Goal: Task Accomplishment & Management: Use online tool/utility

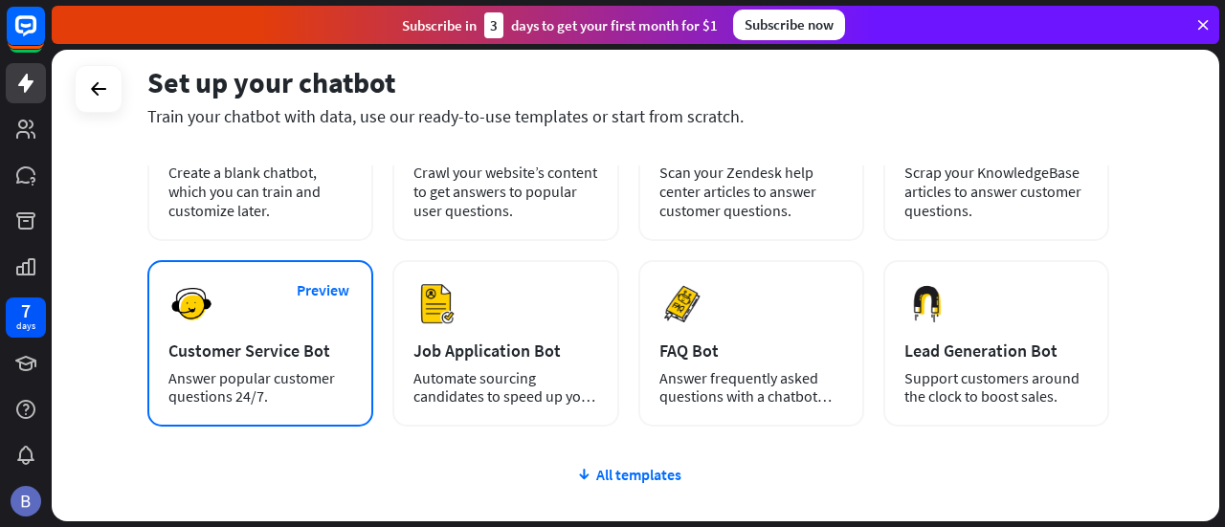
scroll to position [191, 0]
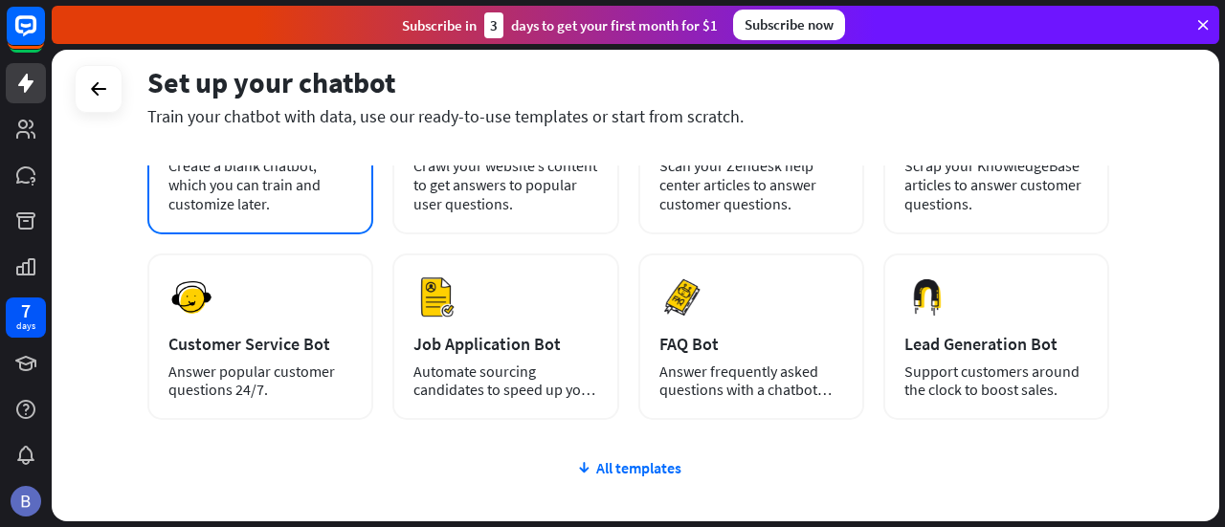
click at [276, 219] on div "plus Blank Bot Create a blank chatbot, which you can train and customize later." at bounding box center [260, 147] width 226 height 174
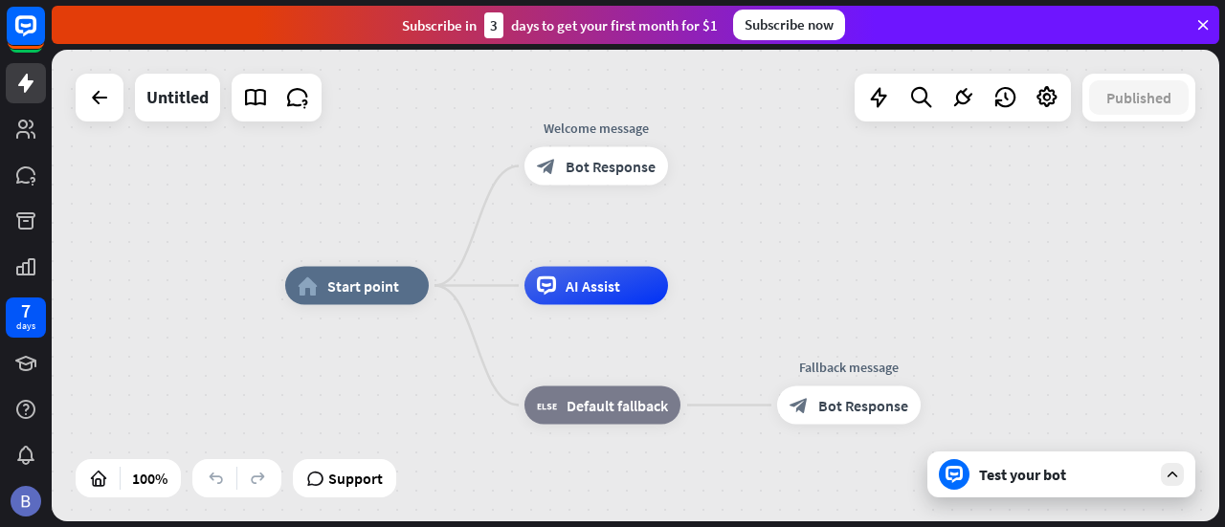
click at [1030, 485] on div "Test your bot" at bounding box center [1061, 475] width 268 height 46
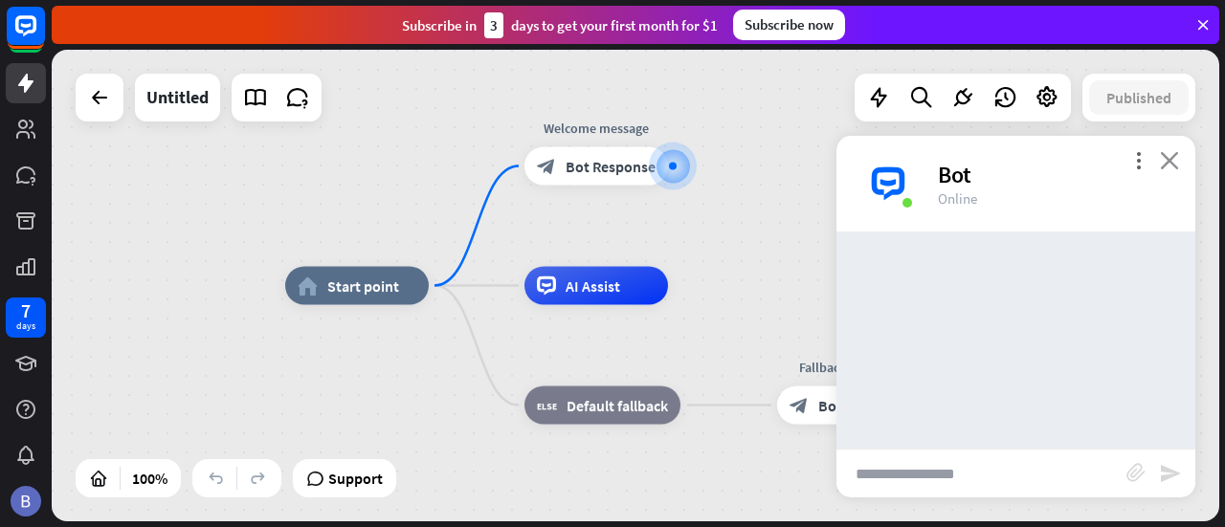
click at [1169, 167] on icon "close" at bounding box center [1169, 160] width 19 height 18
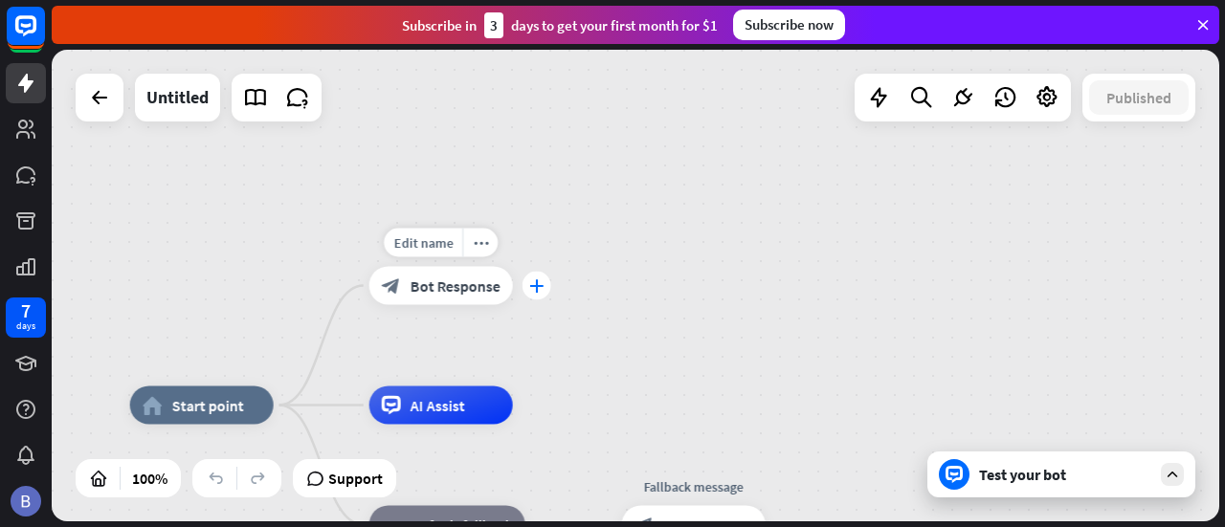
click at [530, 282] on icon "plus" at bounding box center [536, 285] width 14 height 13
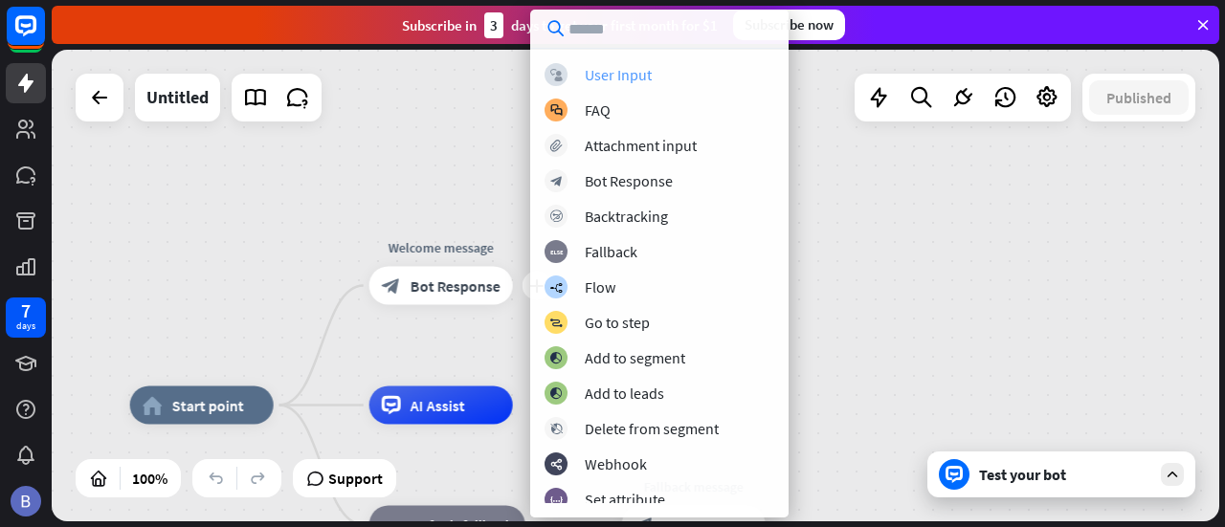
click at [645, 78] on div "User Input" at bounding box center [618, 74] width 67 height 19
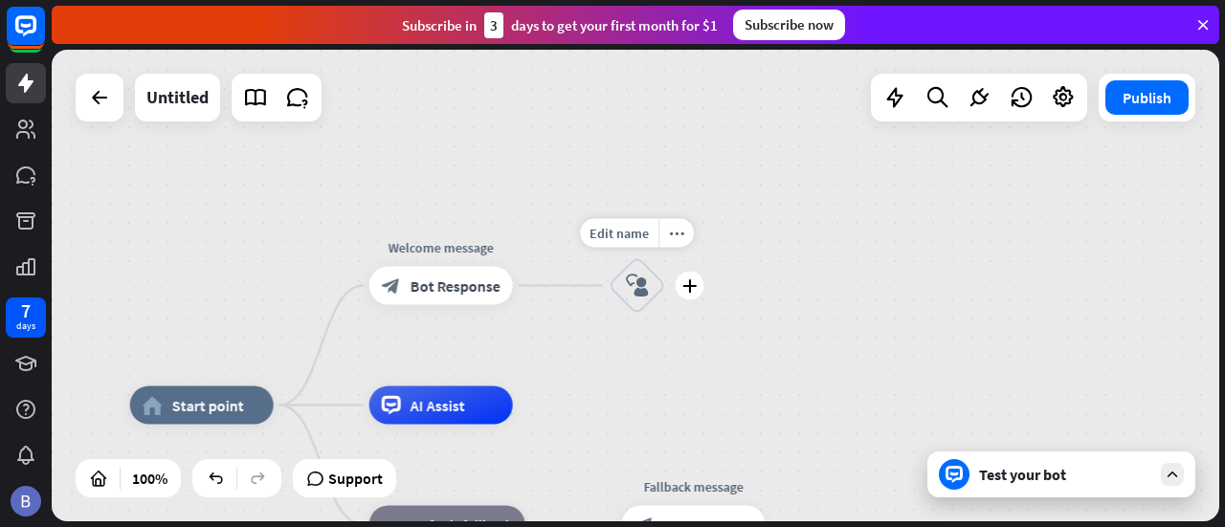
click at [633, 284] on icon "block_user_input" at bounding box center [637, 286] width 23 height 23
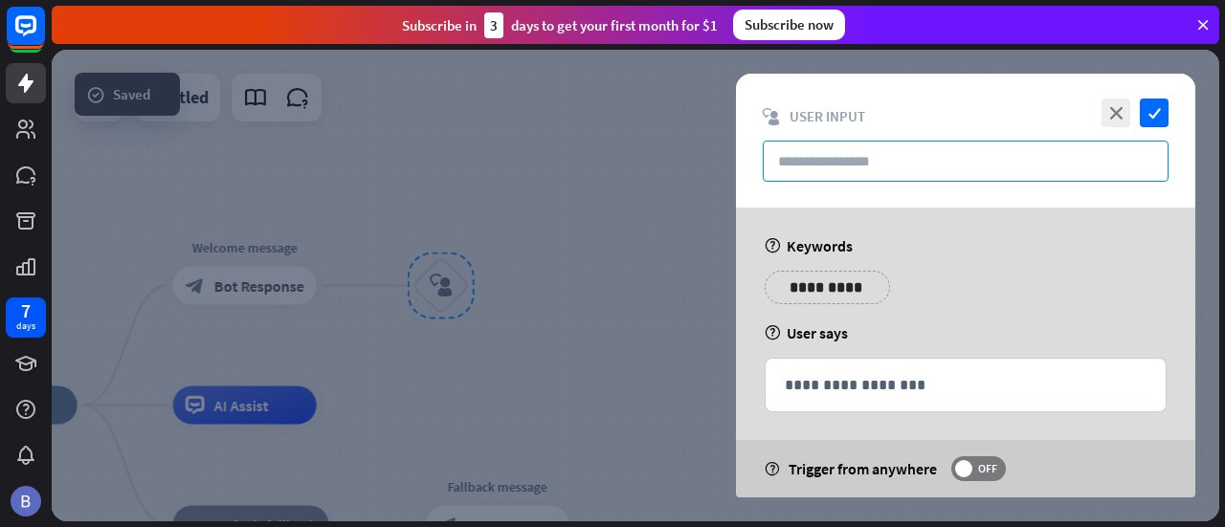
click at [815, 150] on input "text" at bounding box center [966, 161] width 406 height 41
click at [810, 286] on p "**********" at bounding box center [827, 288] width 97 height 24
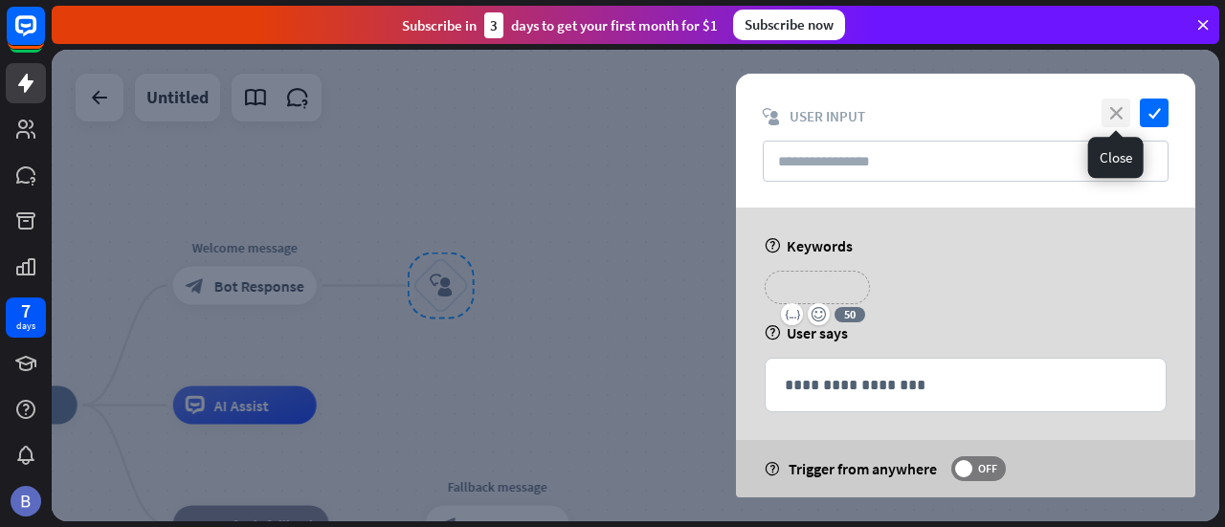
click at [1120, 115] on icon "close" at bounding box center [1116, 113] width 29 height 29
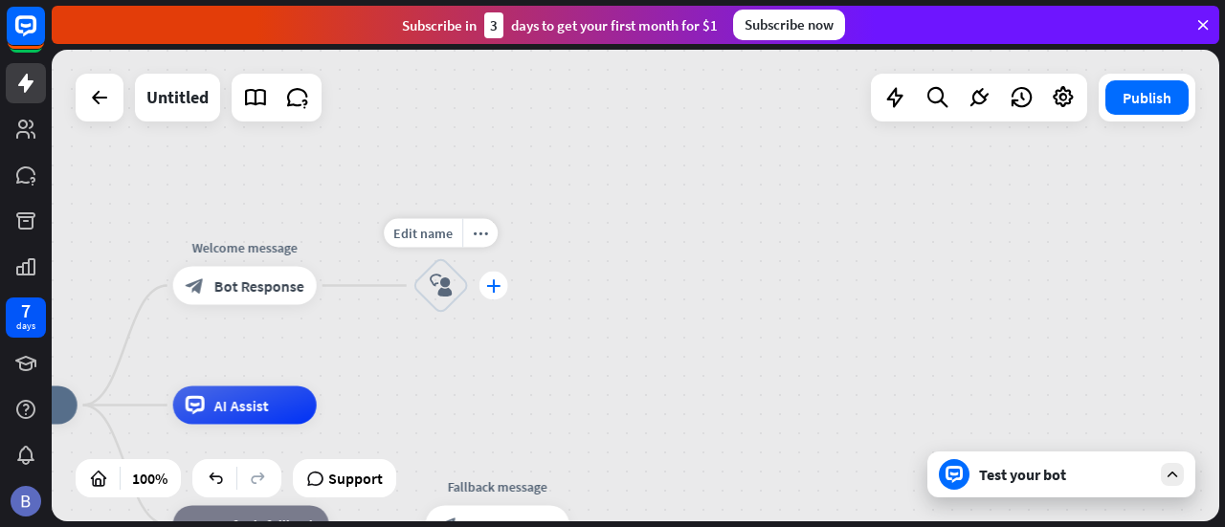
click at [495, 288] on icon "plus" at bounding box center [493, 285] width 14 height 13
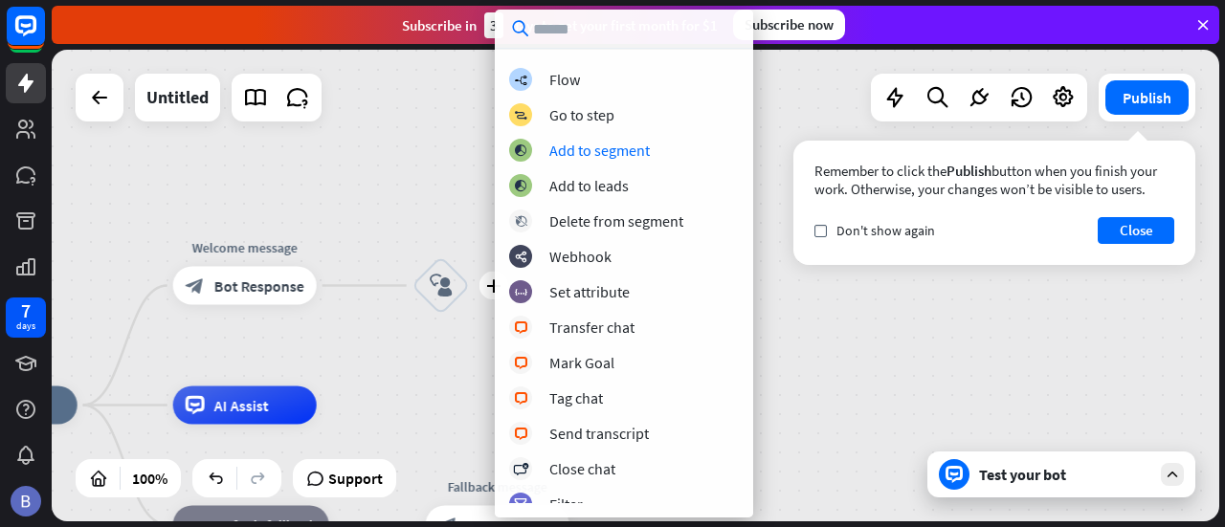
scroll to position [191, 0]
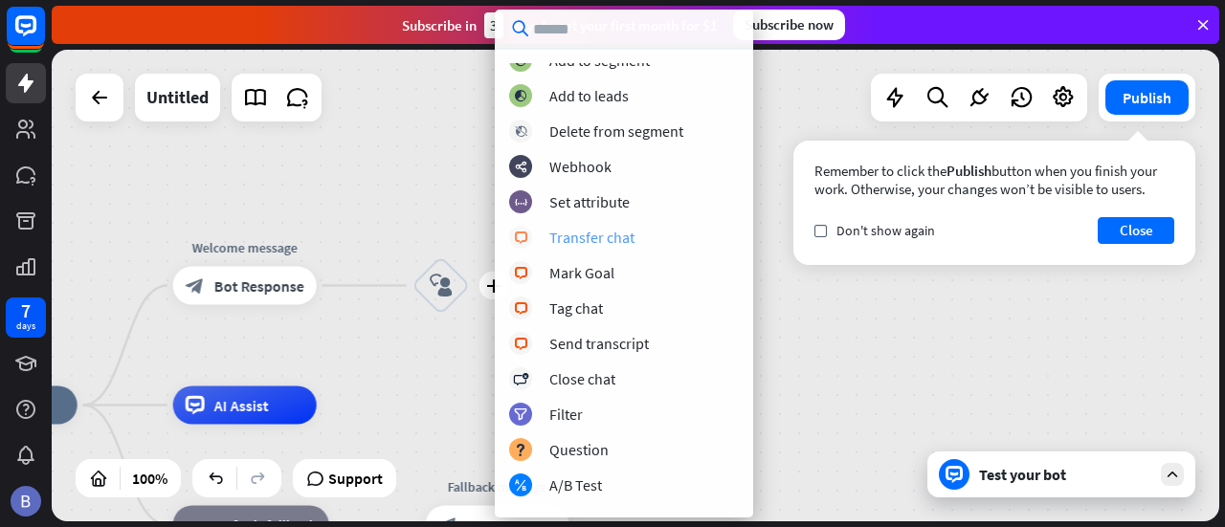
click at [620, 242] on div "Transfer chat" at bounding box center [591, 237] width 85 height 19
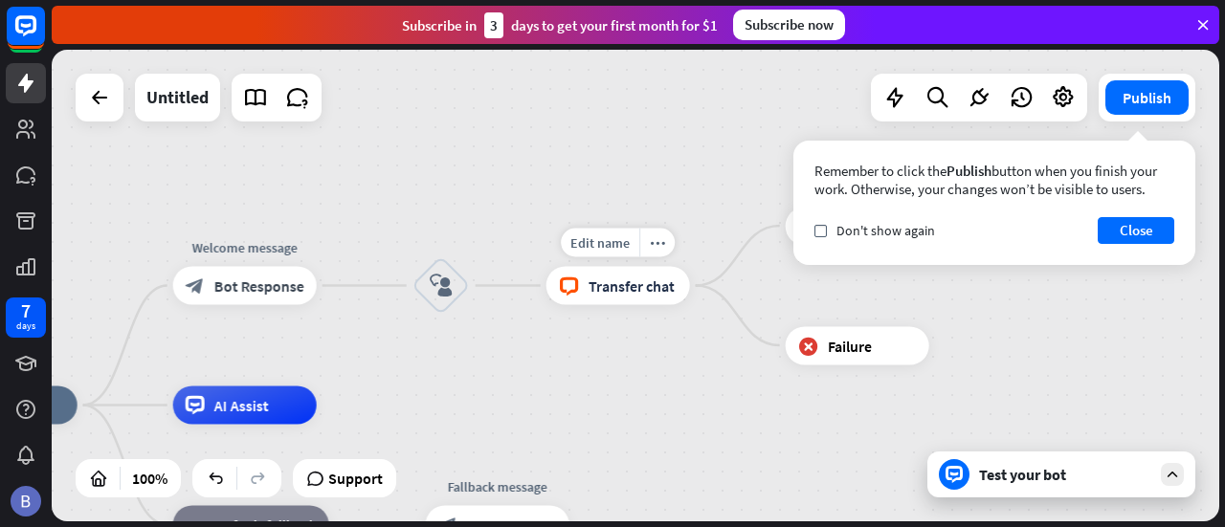
click at [609, 288] on span "Transfer chat" at bounding box center [632, 286] width 86 height 19
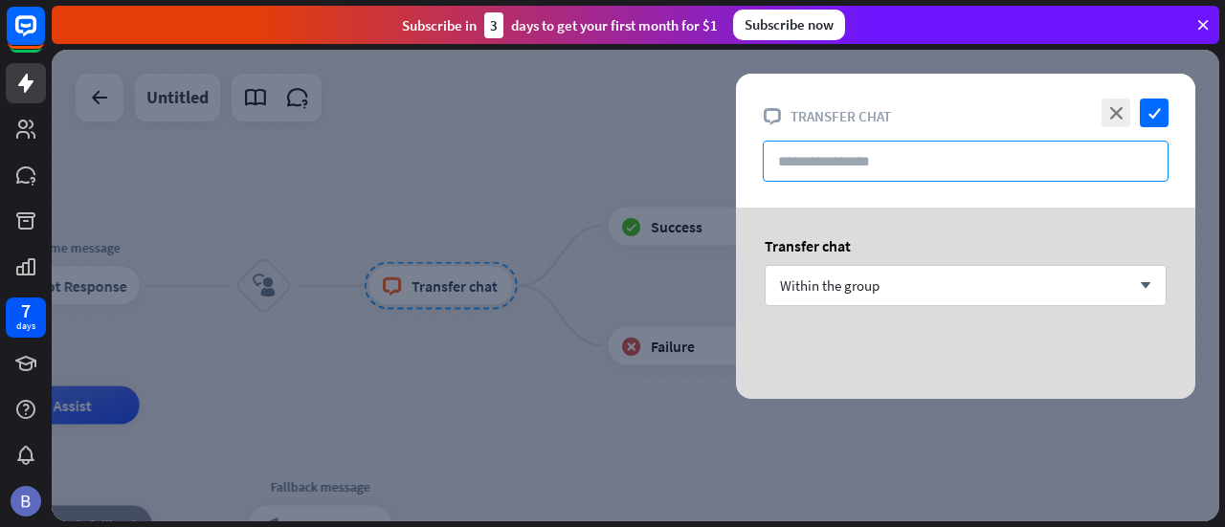
click at [863, 164] on input "text" at bounding box center [966, 161] width 406 height 41
click at [925, 167] on input "text" at bounding box center [966, 161] width 406 height 41
click at [869, 289] on span "Within the group" at bounding box center [830, 286] width 100 height 18
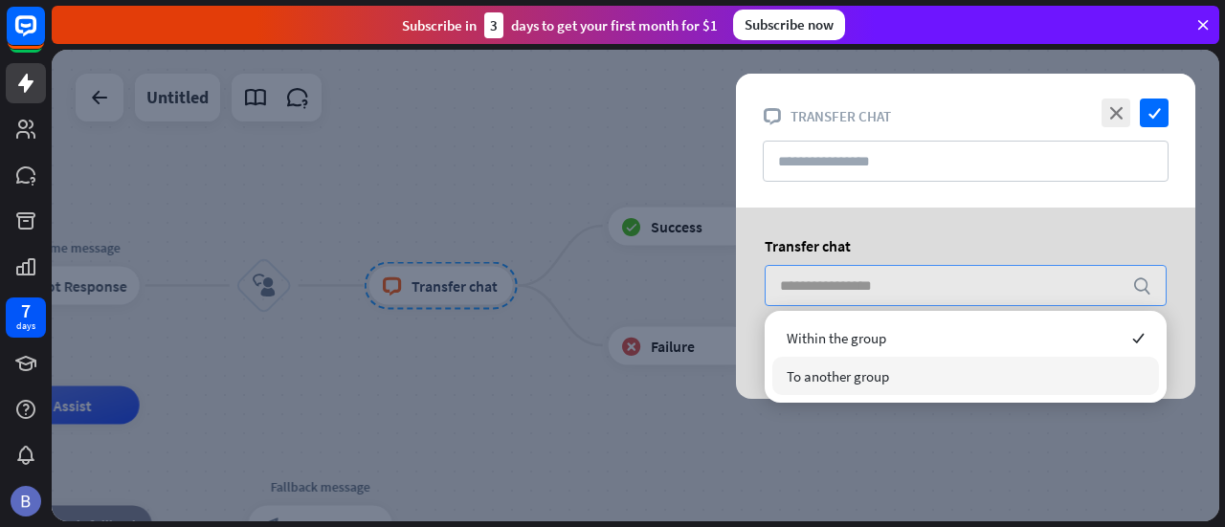
click at [902, 369] on div "To another group" at bounding box center [965, 376] width 387 height 38
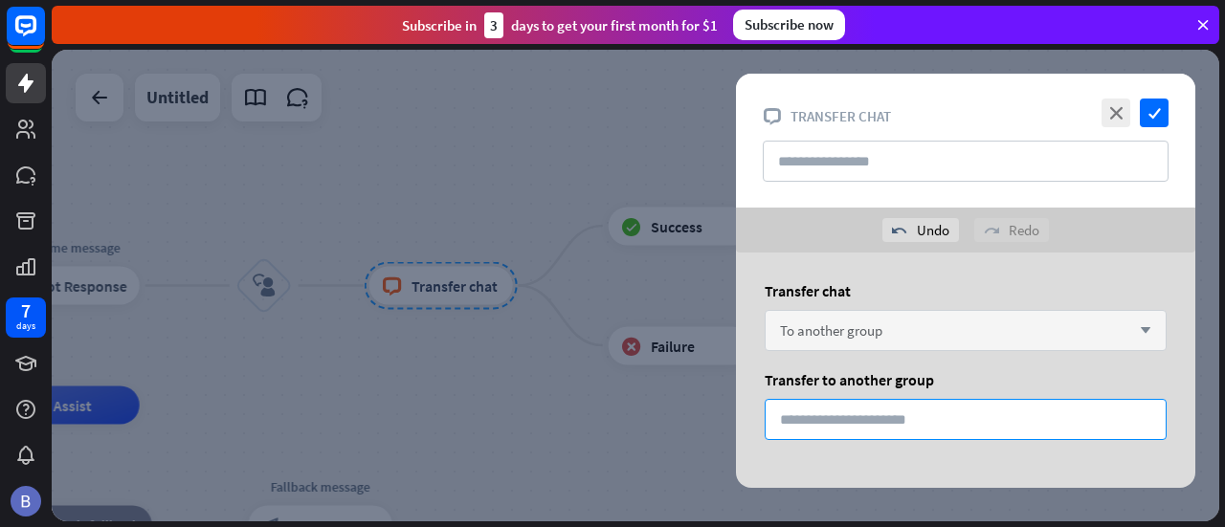
click at [864, 418] on input "*" at bounding box center [966, 419] width 402 height 41
click at [1081, 332] on div "To another group arrow_down" at bounding box center [966, 330] width 402 height 41
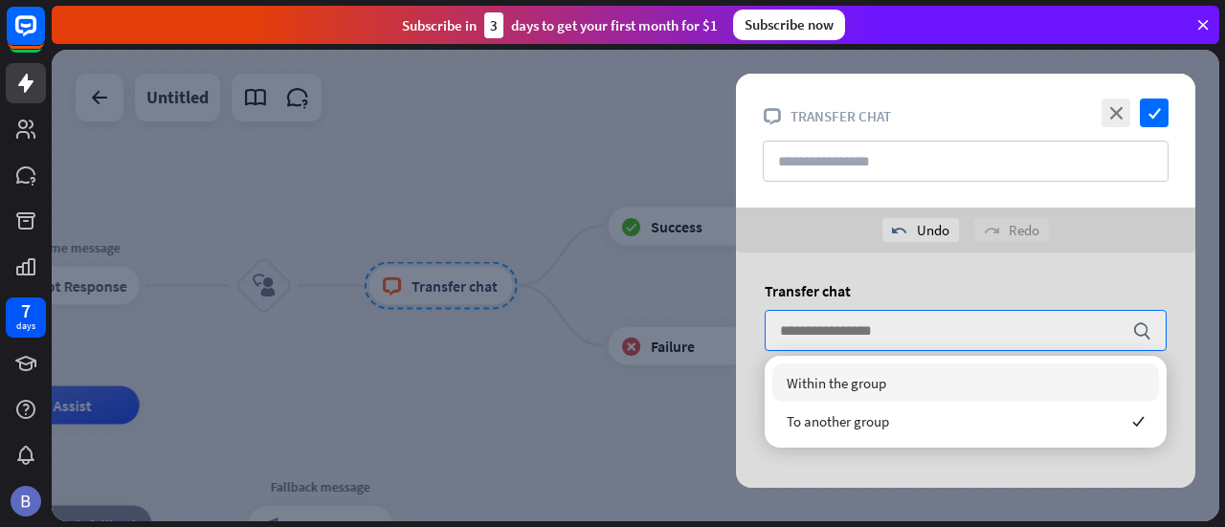
click at [865, 379] on span "Within the group" at bounding box center [837, 383] width 100 height 18
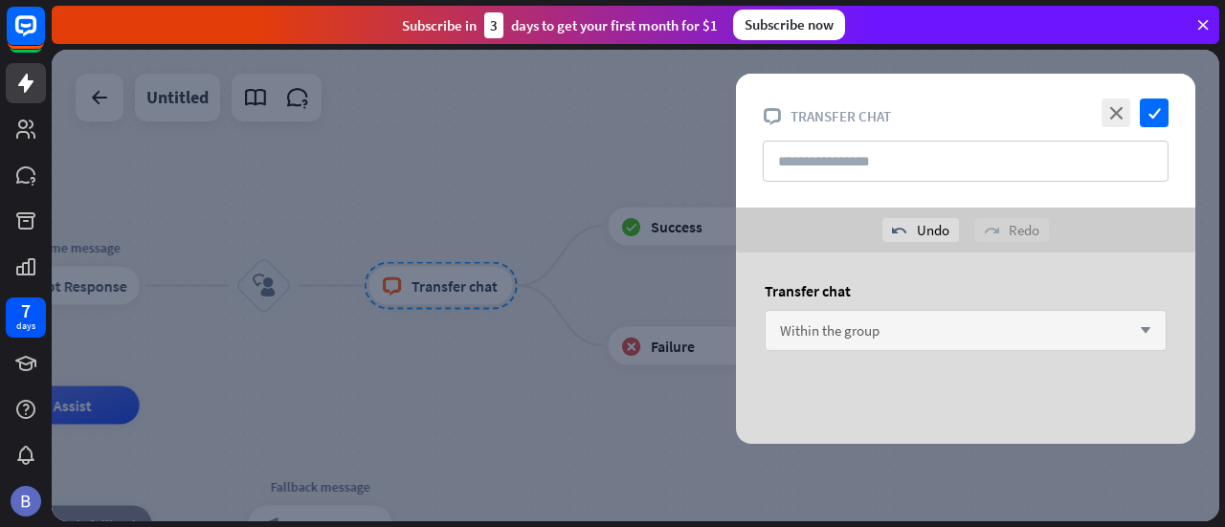
click at [911, 320] on div "Within the group arrow_down" at bounding box center [966, 330] width 402 height 41
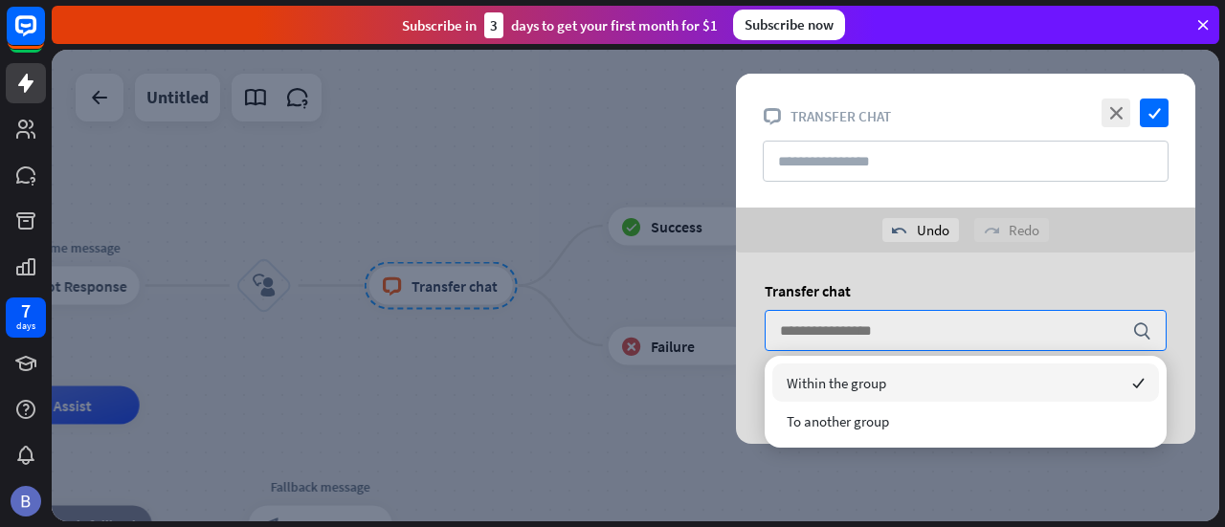
click at [879, 386] on span "Within the group" at bounding box center [837, 383] width 100 height 18
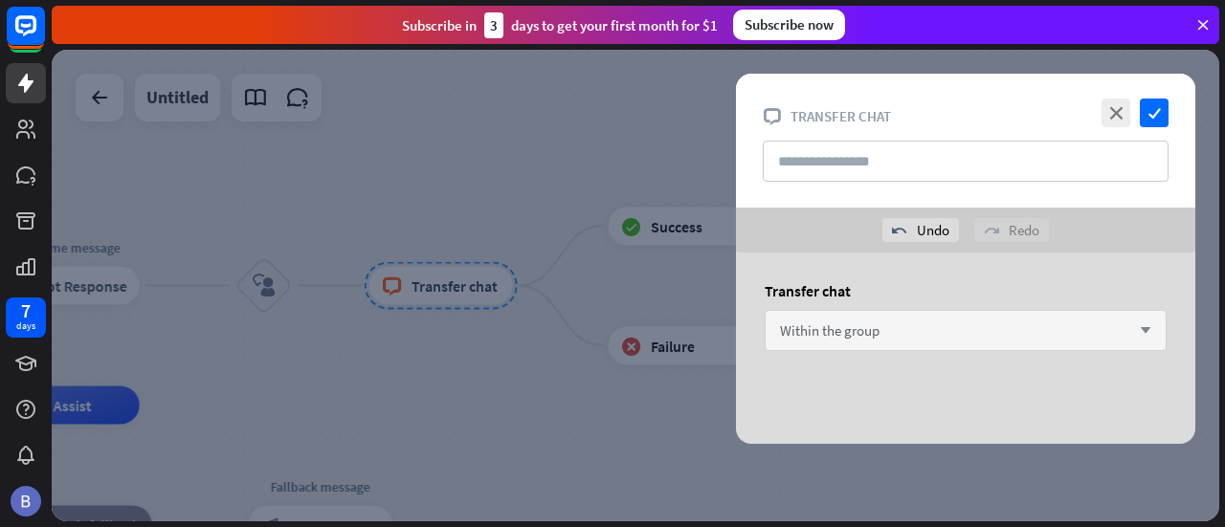
click at [915, 334] on div "Within the group arrow_down" at bounding box center [966, 330] width 402 height 41
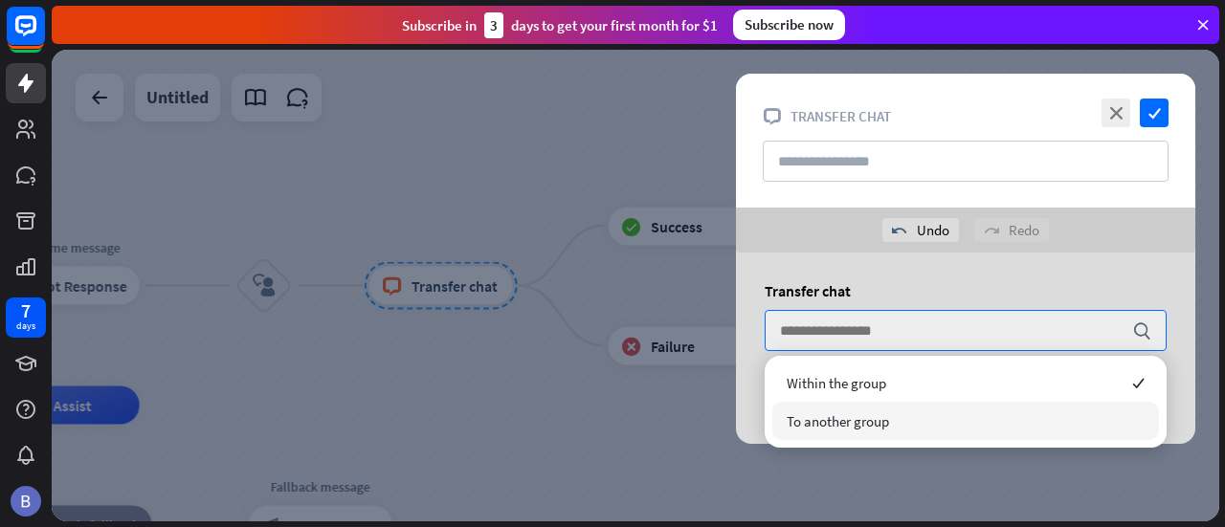
click at [869, 416] on span "To another group" at bounding box center [838, 421] width 102 height 18
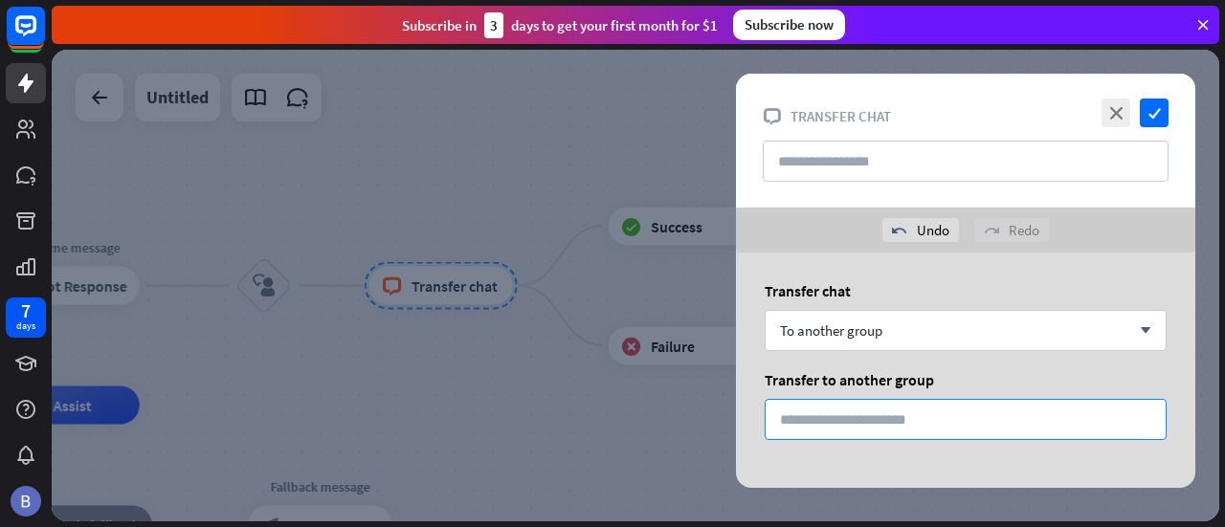
click at [872, 411] on input "*" at bounding box center [966, 419] width 402 height 41
click at [857, 160] on input "text" at bounding box center [966, 161] width 406 height 41
click at [645, 164] on div at bounding box center [636, 286] width 1168 height 472
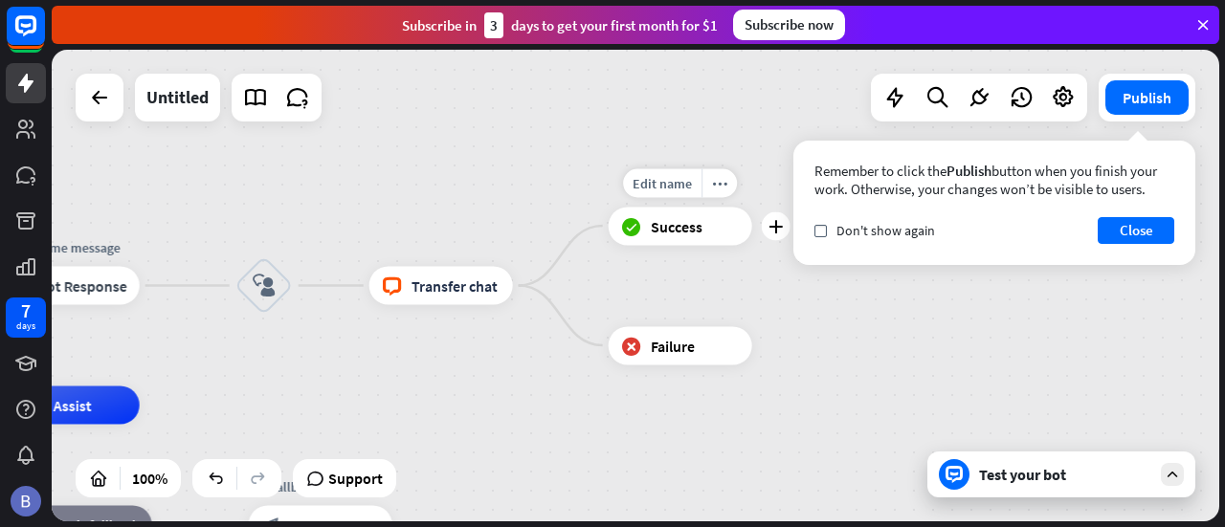
click at [685, 221] on span "Success" at bounding box center [677, 225] width 52 height 19
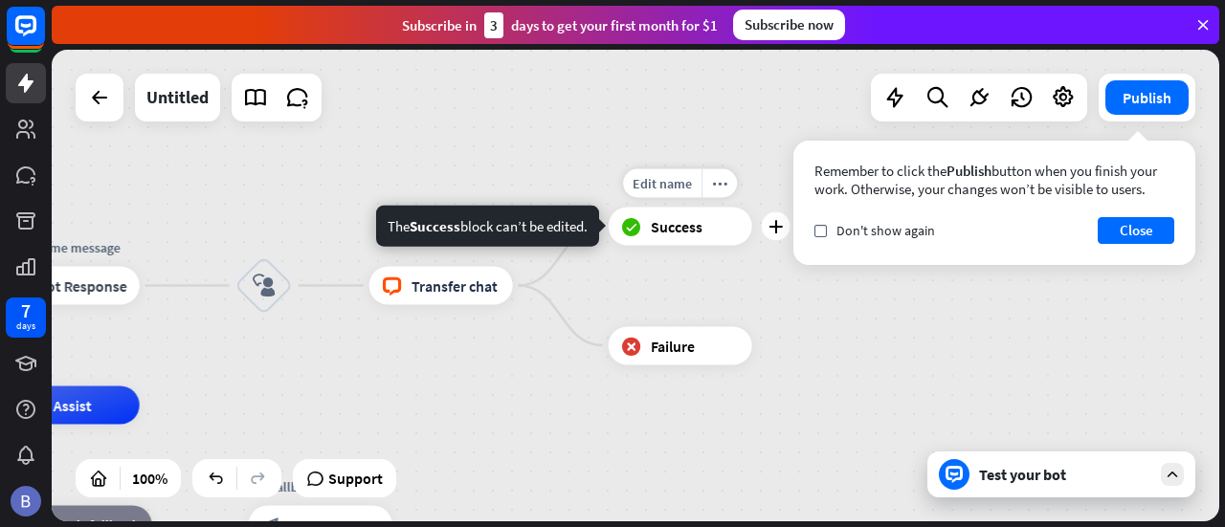
click at [666, 228] on span "Success" at bounding box center [677, 225] width 52 height 19
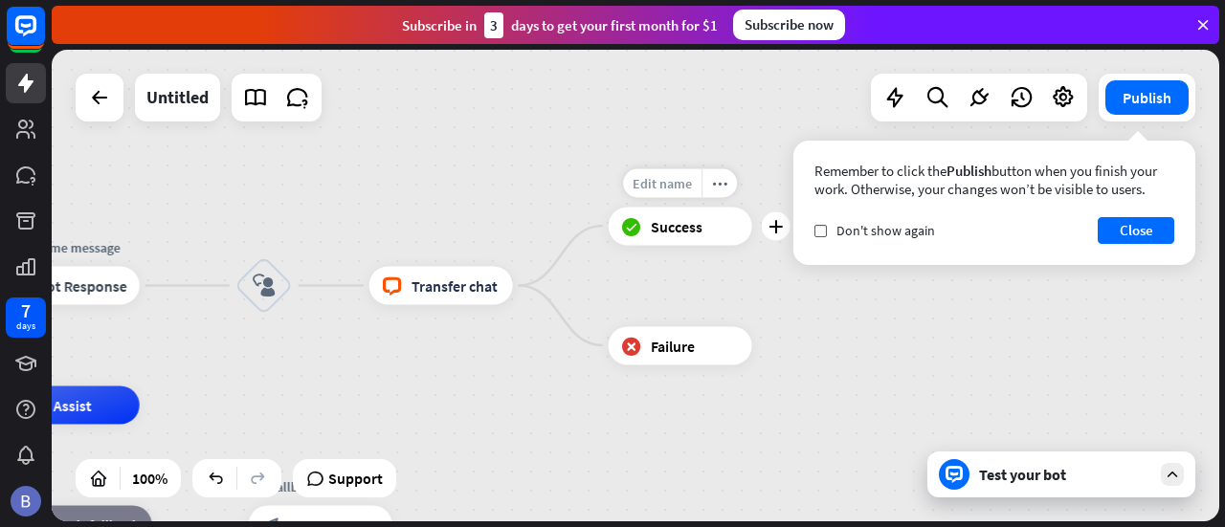
click at [674, 189] on span "Edit name" at bounding box center [662, 182] width 59 height 17
click at [689, 229] on span "Success" at bounding box center [677, 225] width 52 height 19
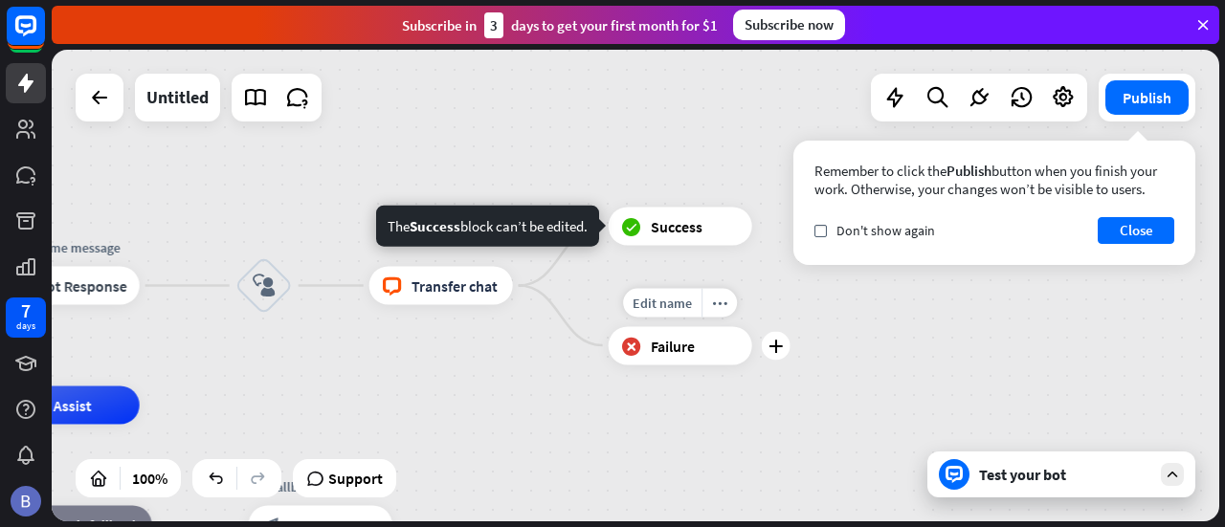
click at [670, 353] on span "Failure" at bounding box center [673, 345] width 44 height 19
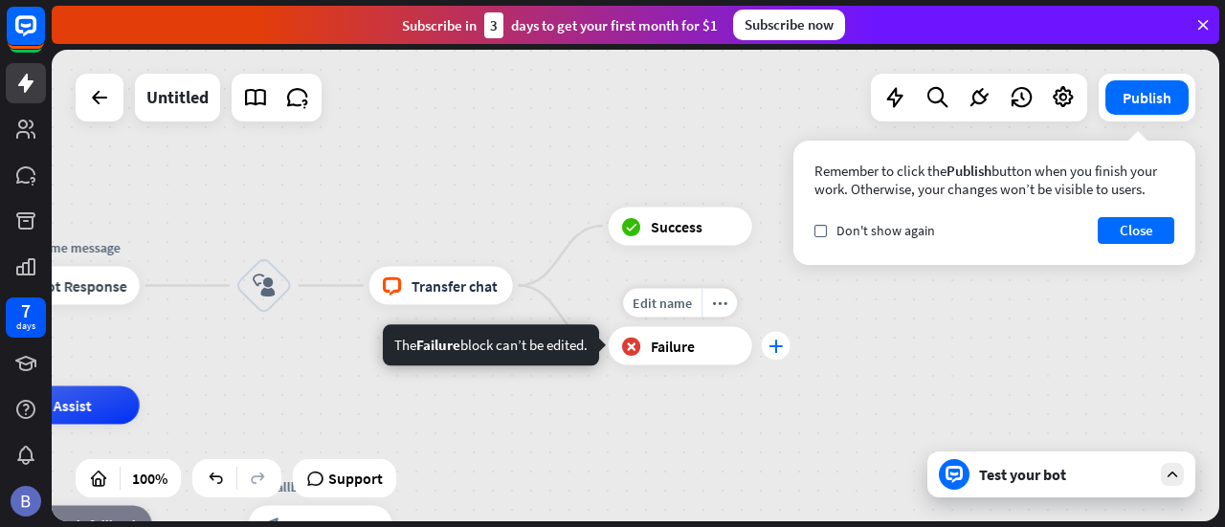
click at [777, 352] on div "plus" at bounding box center [776, 345] width 29 height 29
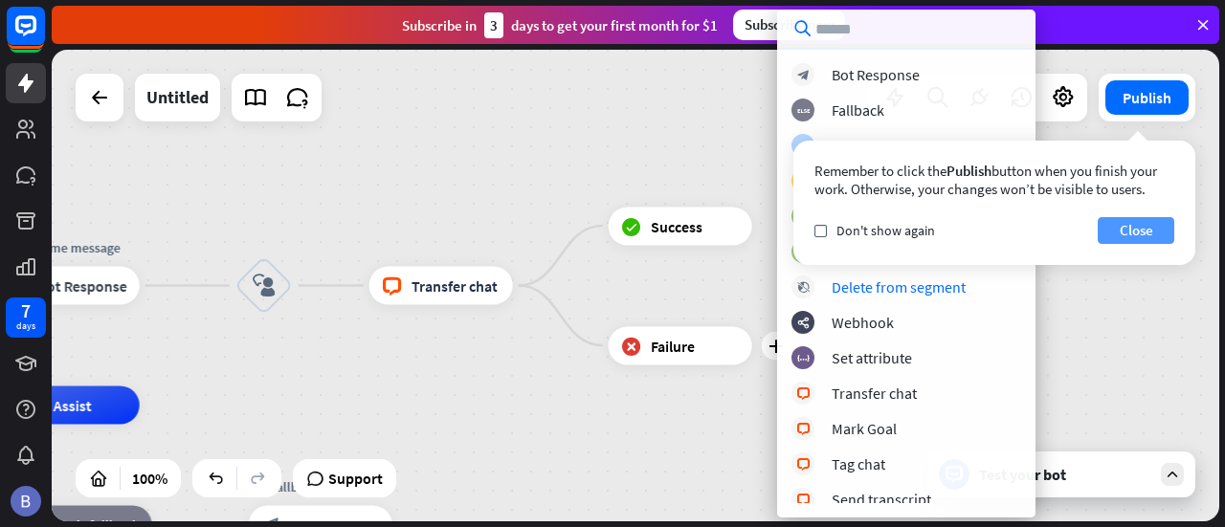
click at [1152, 224] on button "Close" at bounding box center [1136, 230] width 77 height 27
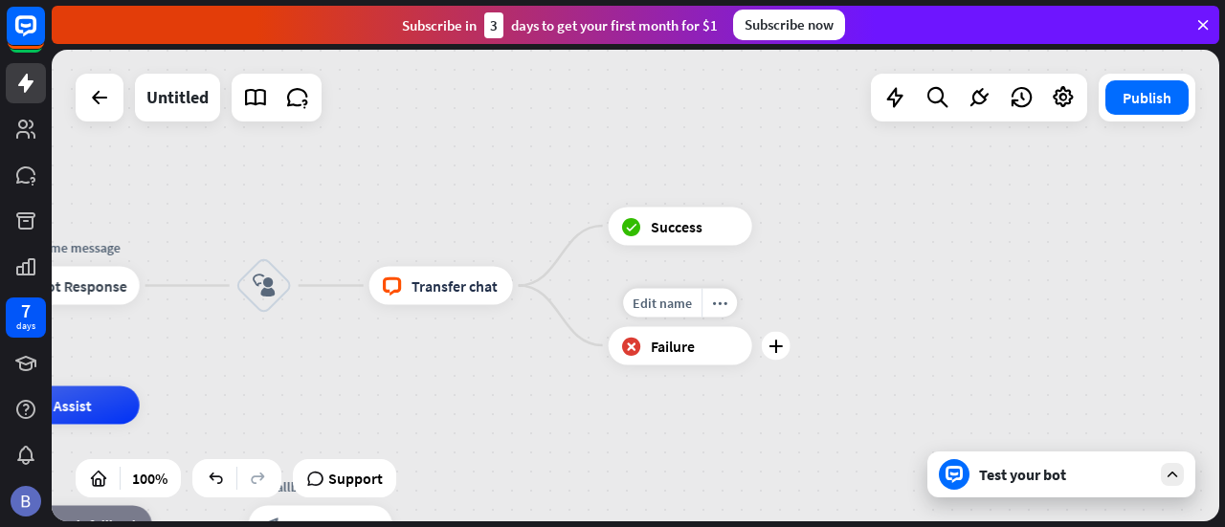
click at [659, 355] on div "block_failure Failure" at bounding box center [681, 345] width 144 height 38
click at [782, 346] on icon "plus" at bounding box center [776, 345] width 14 height 13
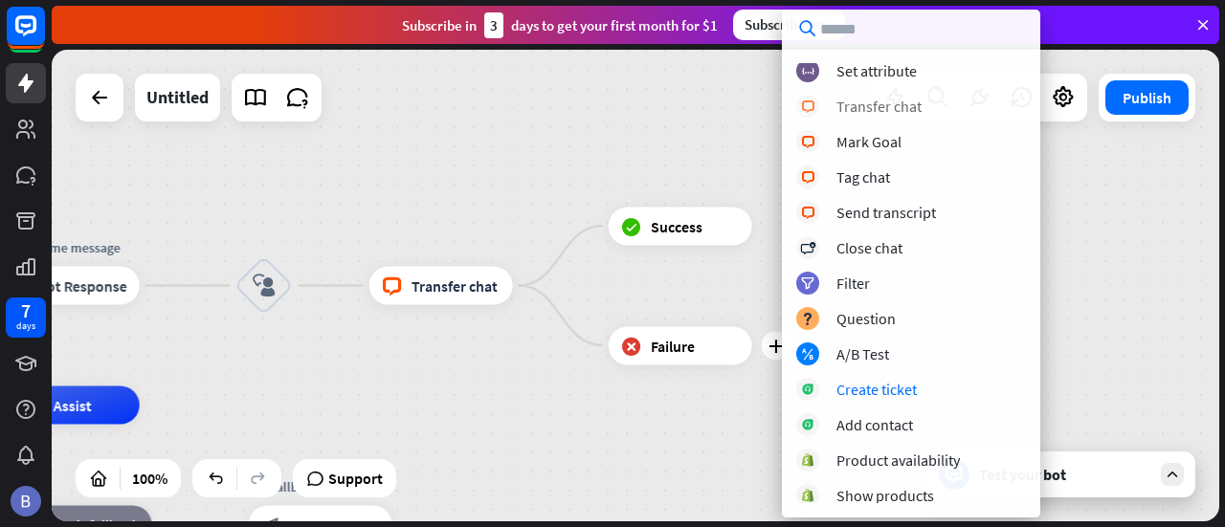
scroll to position [467, 0]
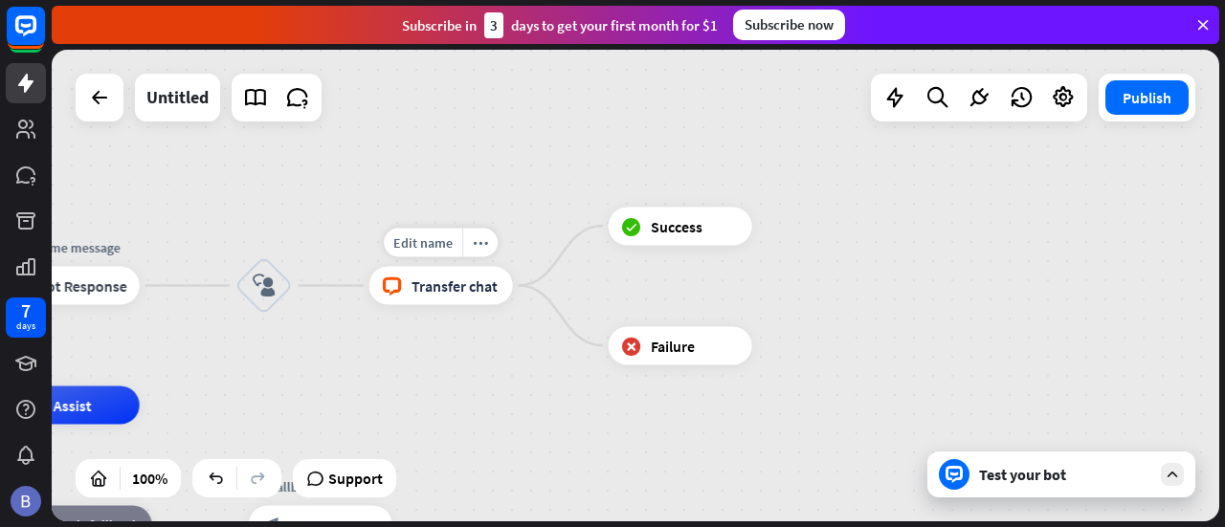
click at [454, 298] on div "block_livechat Transfer chat" at bounding box center [441, 286] width 144 height 38
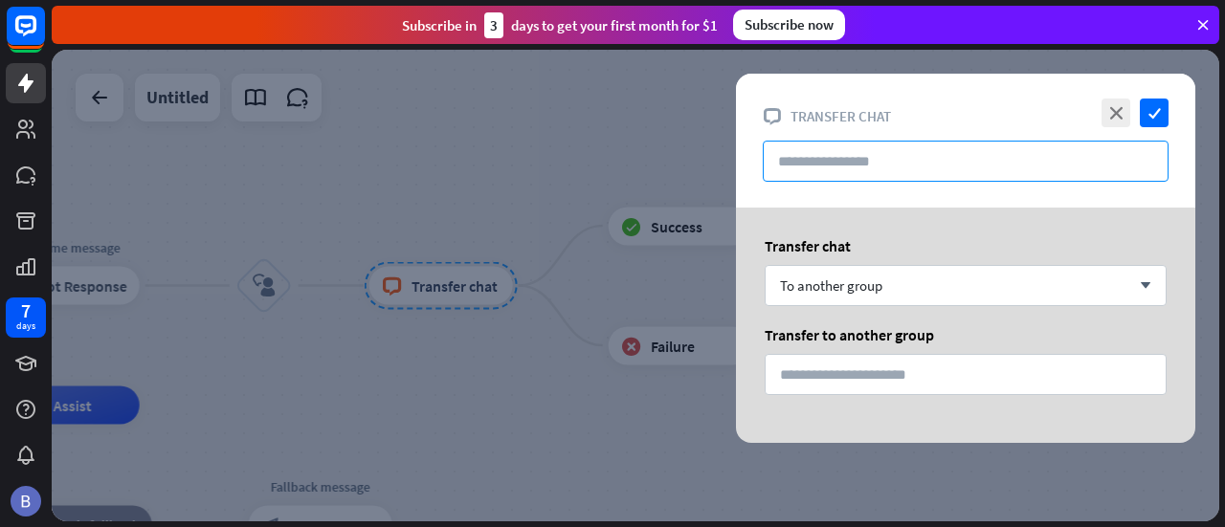
click at [911, 167] on input "text" at bounding box center [966, 161] width 406 height 41
click at [933, 292] on div "To another group arrow_down" at bounding box center [966, 285] width 402 height 41
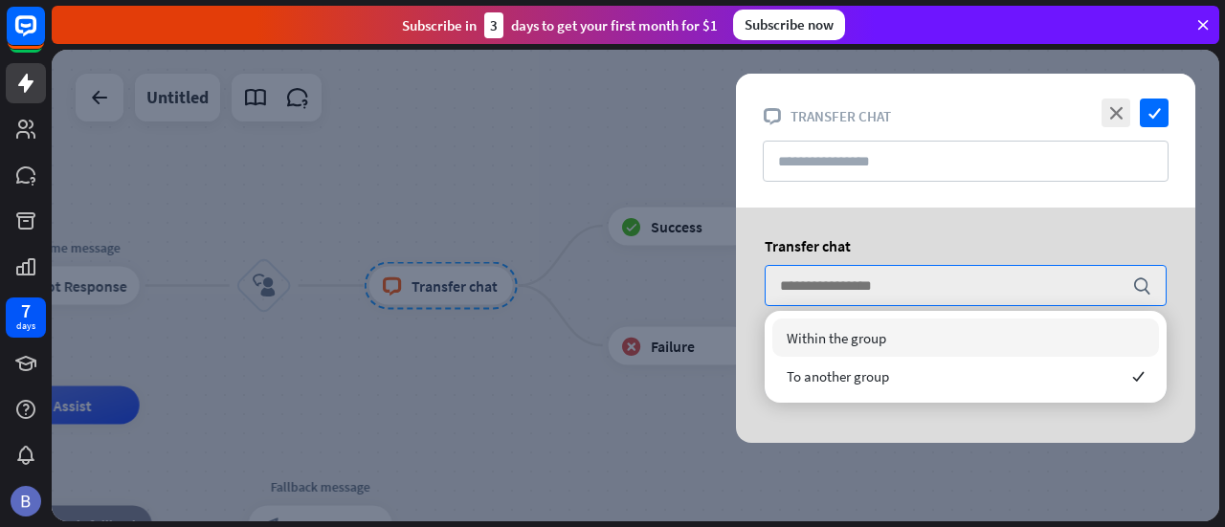
click at [883, 344] on span "Within the group" at bounding box center [837, 338] width 100 height 18
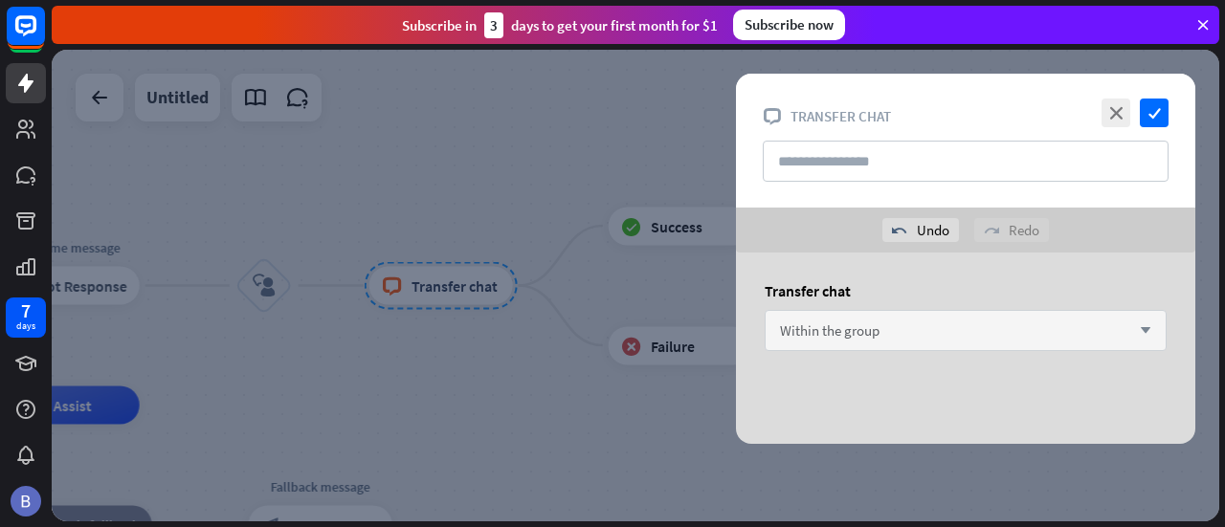
click at [838, 339] on span "Within the group" at bounding box center [830, 331] width 100 height 18
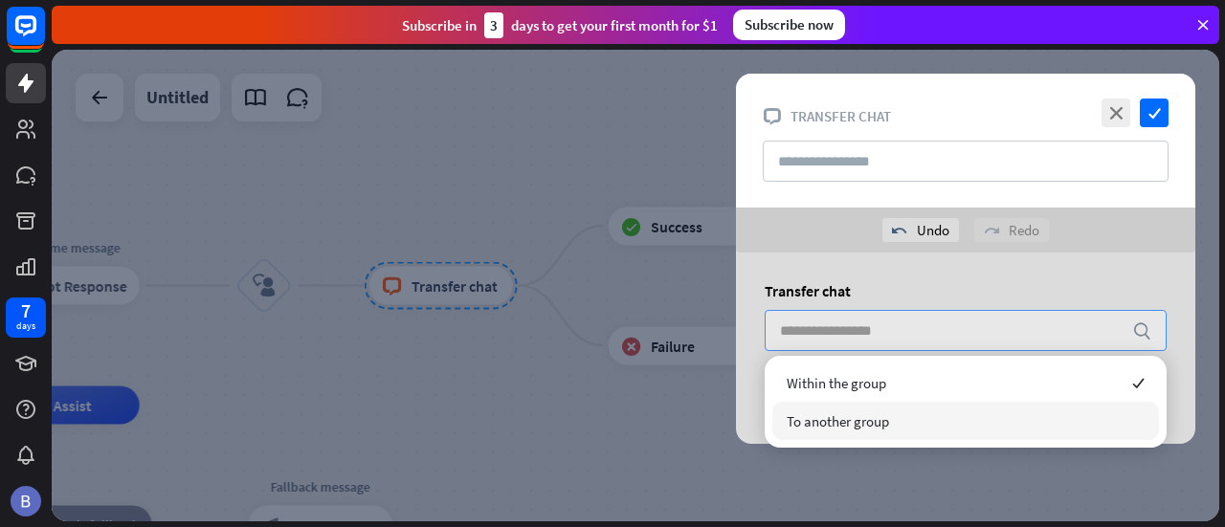
click at [842, 426] on span "To another group" at bounding box center [838, 421] width 102 height 18
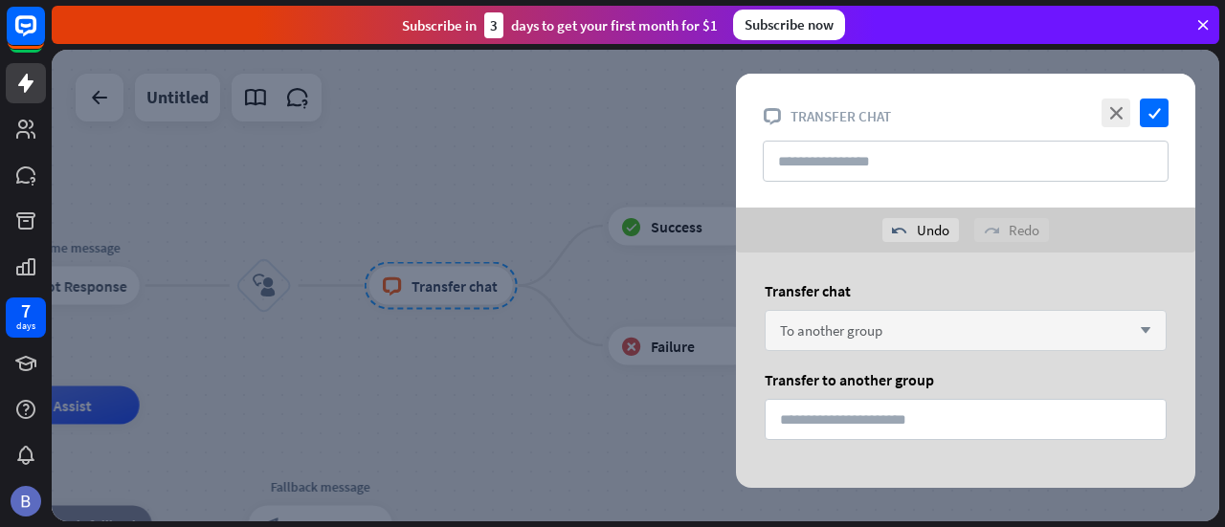
click at [841, 330] on span "To another group" at bounding box center [831, 331] width 102 height 18
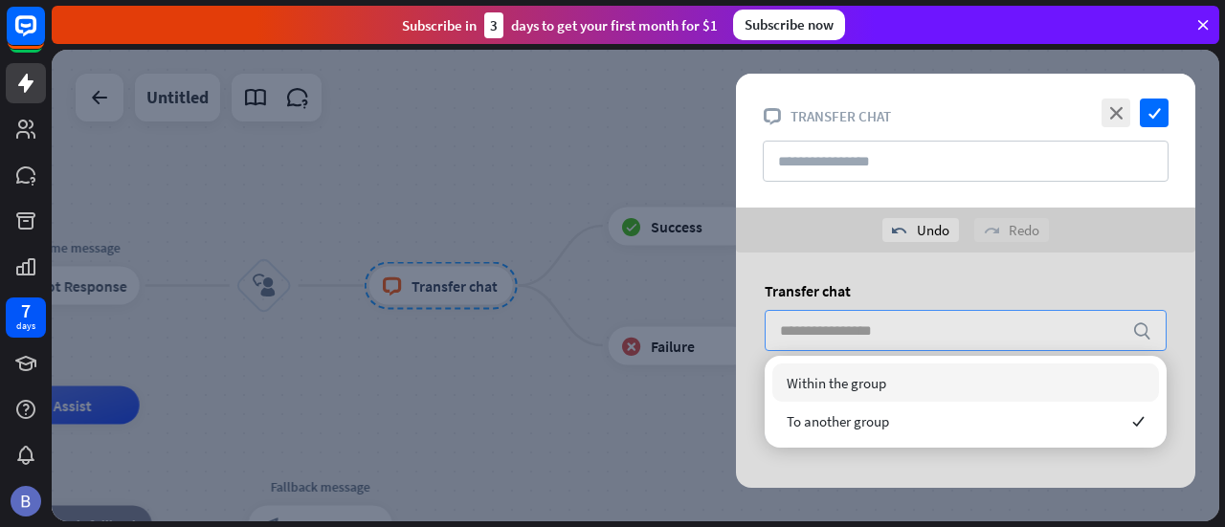
click at [836, 384] on span "Within the group" at bounding box center [837, 383] width 100 height 18
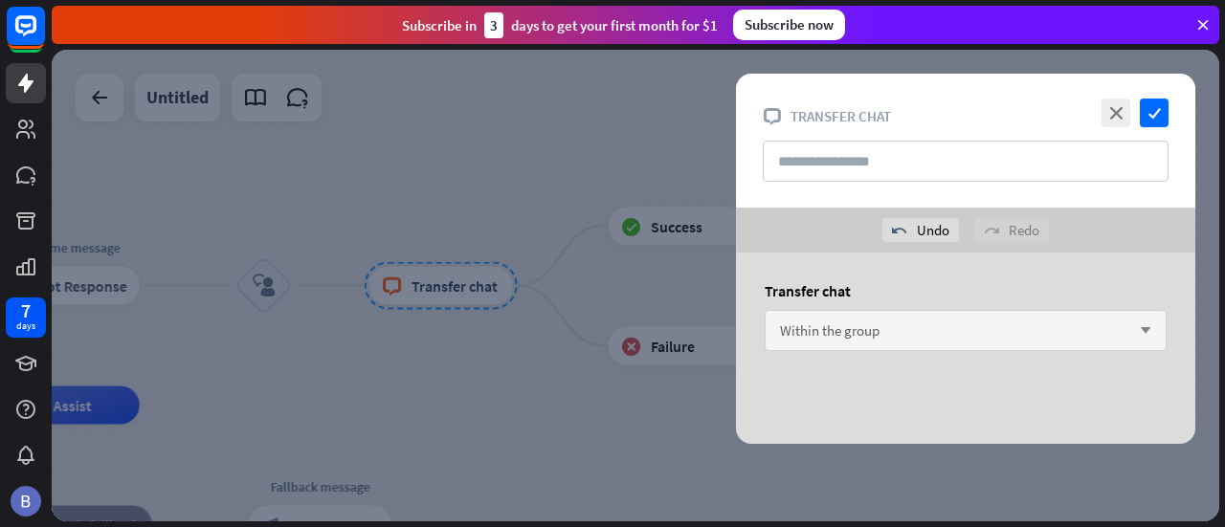
click at [869, 334] on span "Within the group" at bounding box center [830, 331] width 100 height 18
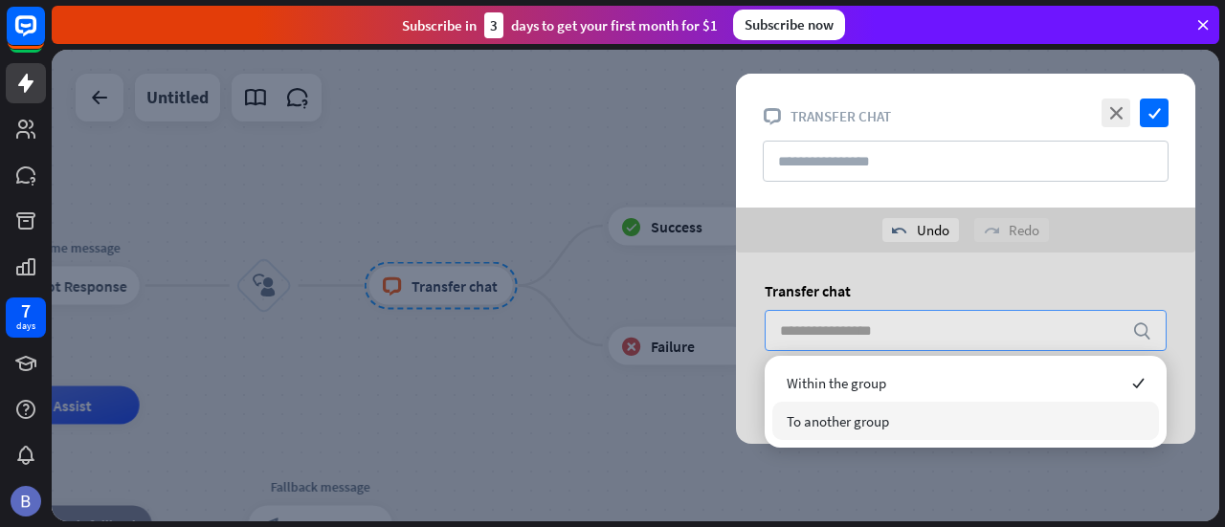
click at [846, 420] on span "To another group" at bounding box center [838, 421] width 102 height 18
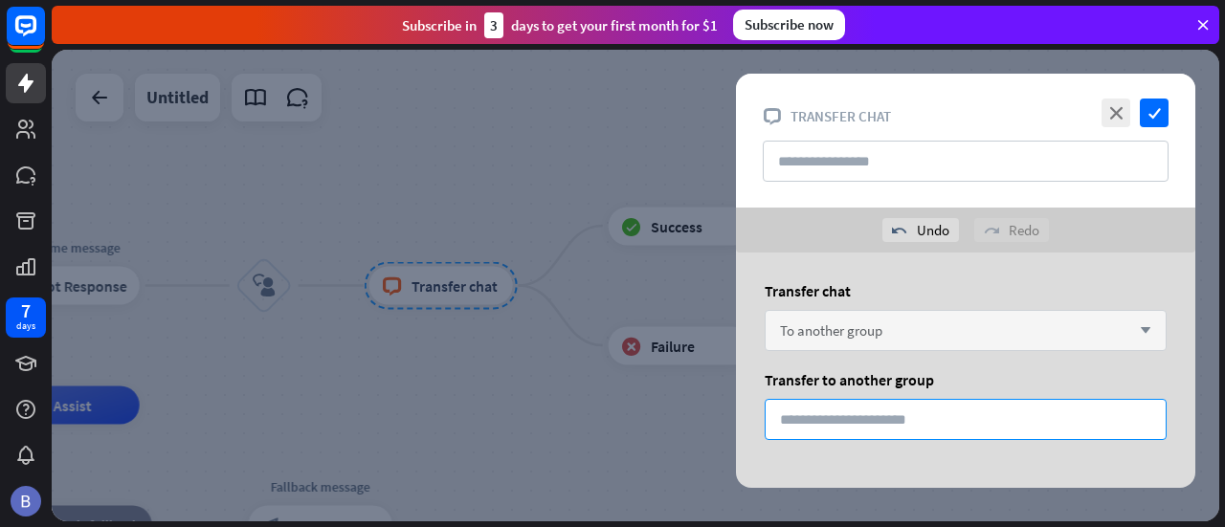
click at [865, 409] on input "*" at bounding box center [966, 419] width 402 height 41
click at [544, 419] on div at bounding box center [636, 286] width 1168 height 472
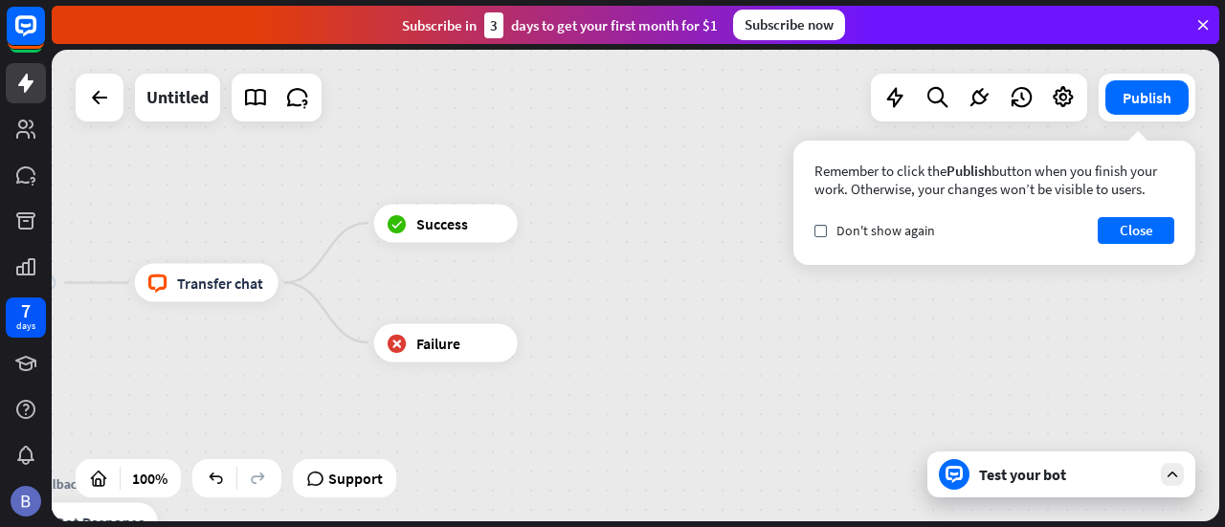
drag, startPoint x: 506, startPoint y: 375, endPoint x: 272, endPoint y: 372, distance: 234.5
click at [272, 372] on div "home_2 Start point Welcome message block_bot_response Bot Response block_user_i…" at bounding box center [636, 286] width 1168 height 472
click at [245, 284] on span "Transfer chat" at bounding box center [220, 283] width 86 height 19
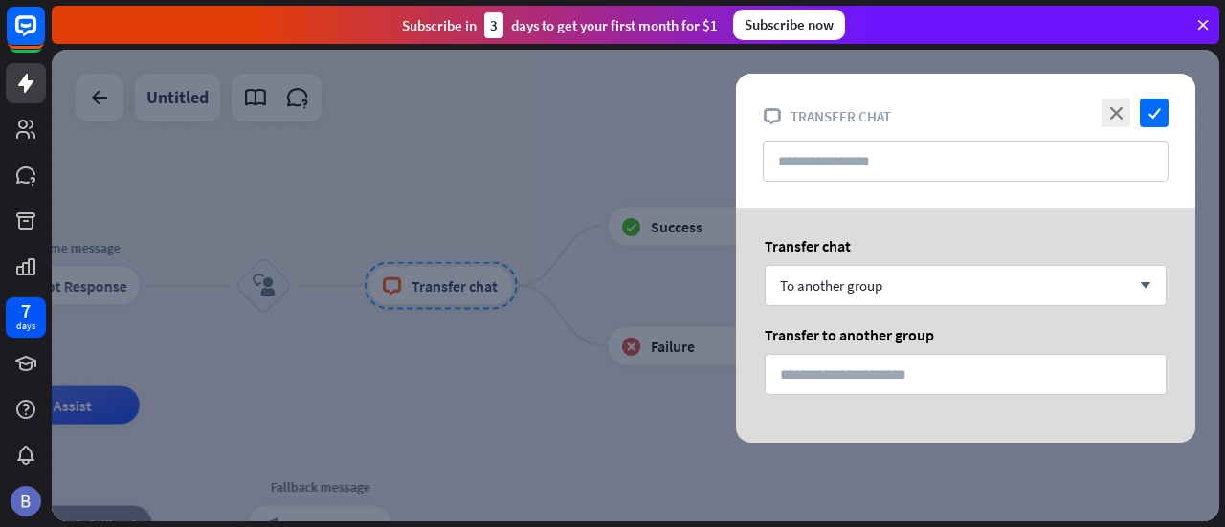
click at [594, 116] on div at bounding box center [636, 286] width 1168 height 472
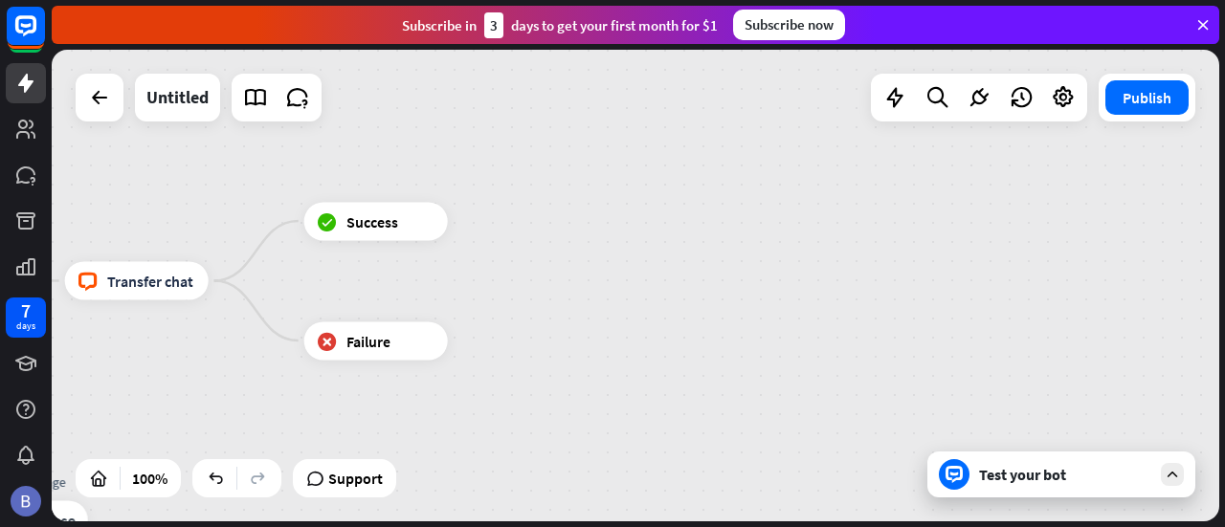
drag, startPoint x: 507, startPoint y: 185, endPoint x: 206, endPoint y: 180, distance: 301.5
click at [206, 180] on div "home_2 Start point Welcome message block_bot_response Bot Response block_user_i…" at bounding box center [636, 286] width 1168 height 472
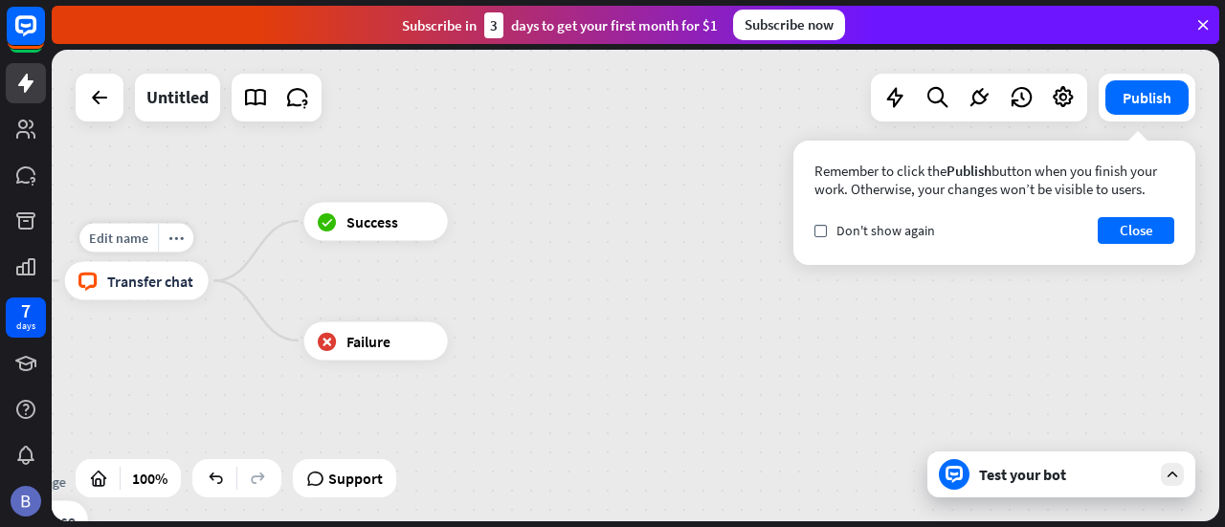
click at [152, 279] on span "Transfer chat" at bounding box center [150, 281] width 86 height 19
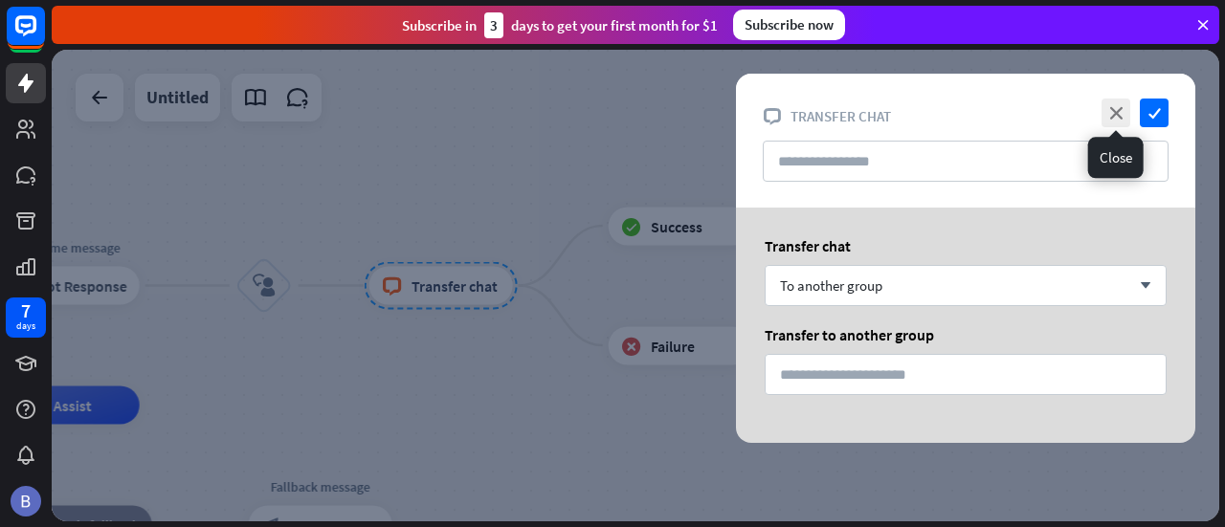
drag, startPoint x: 1118, startPoint y: 120, endPoint x: 1091, endPoint y: 133, distance: 30.0
click at [1118, 120] on icon "close" at bounding box center [1116, 113] width 29 height 29
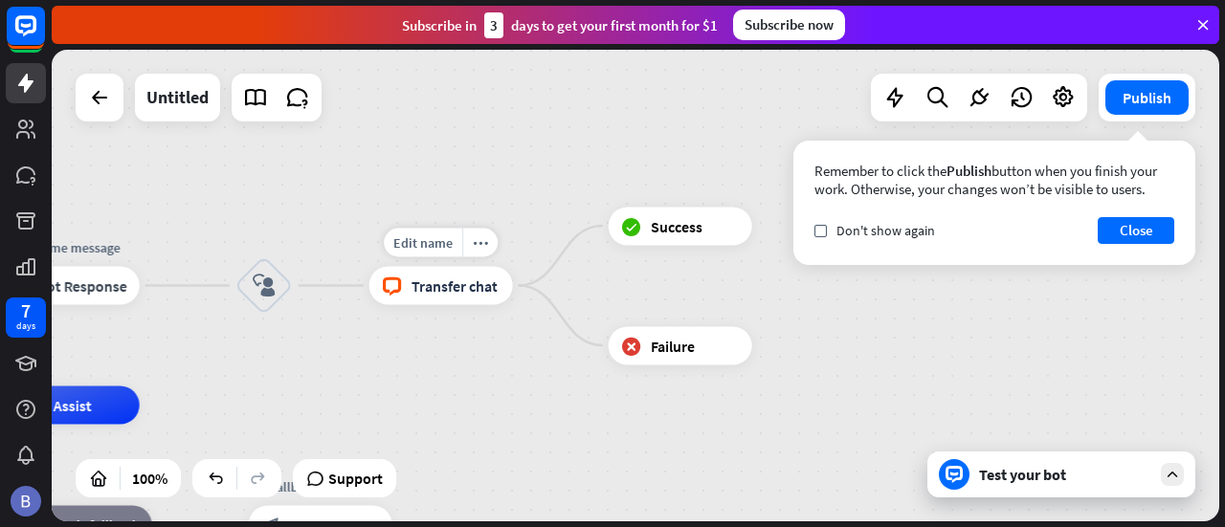
click at [444, 293] on span "Transfer chat" at bounding box center [455, 286] width 86 height 19
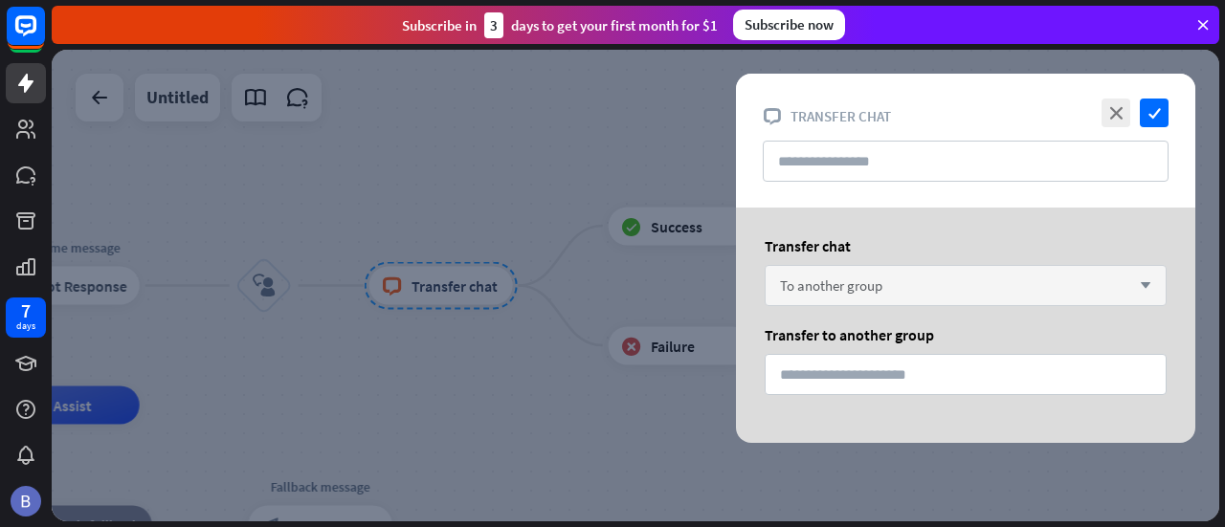
click at [862, 275] on div "To another group arrow_down" at bounding box center [966, 285] width 402 height 41
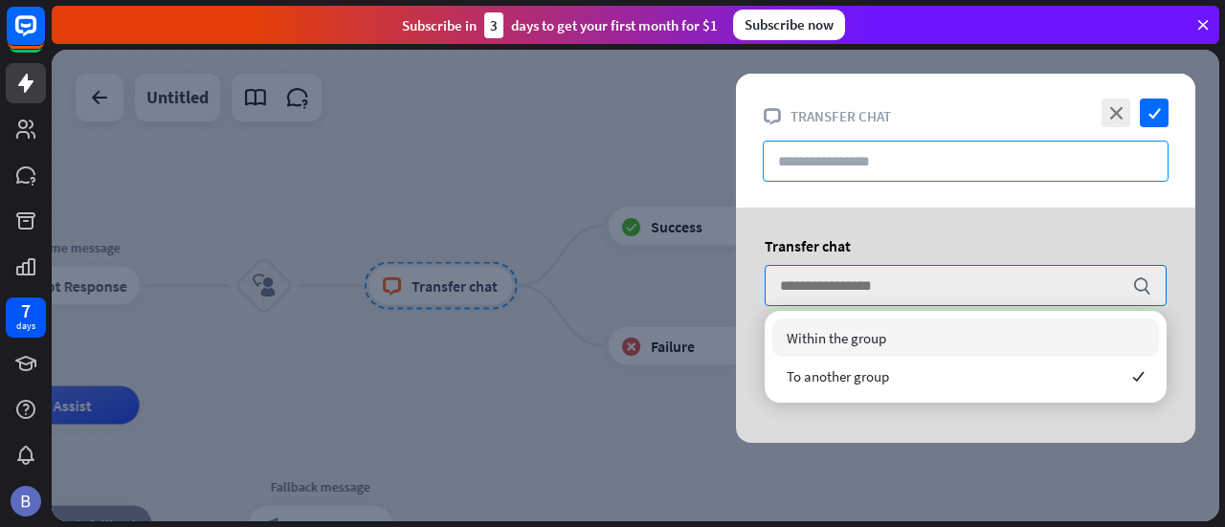
click at [815, 166] on input "text" at bounding box center [966, 161] width 406 height 41
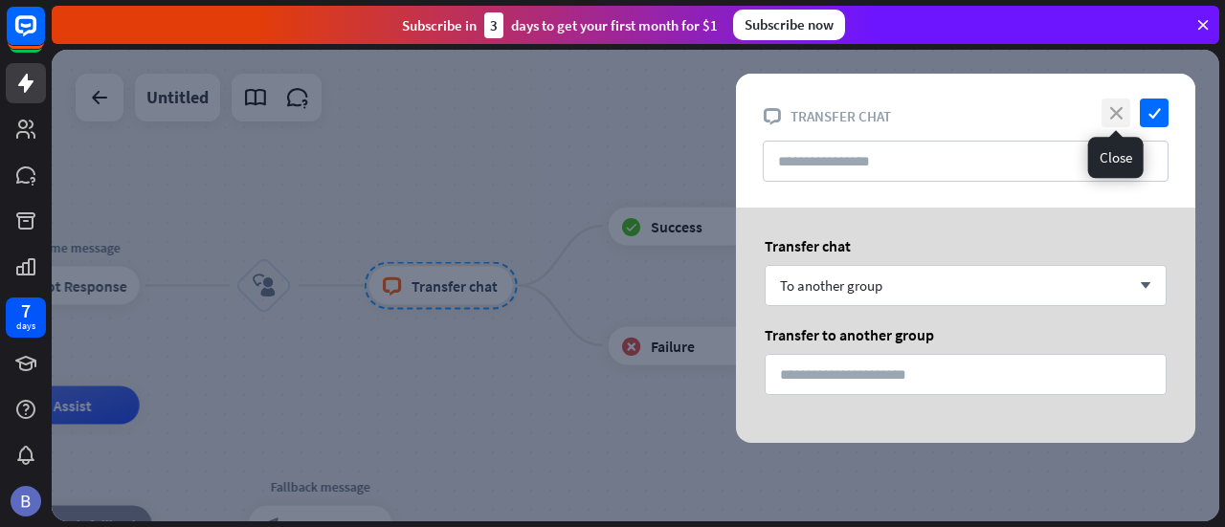
click at [1120, 109] on icon "close" at bounding box center [1116, 113] width 29 height 29
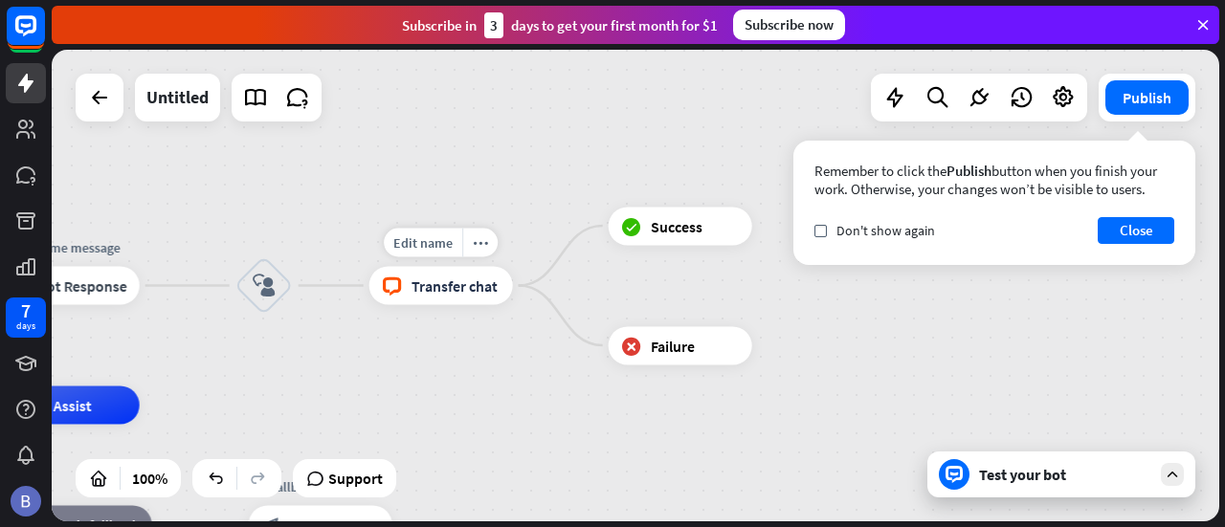
click at [439, 301] on div "block_livechat Transfer chat" at bounding box center [441, 286] width 144 height 38
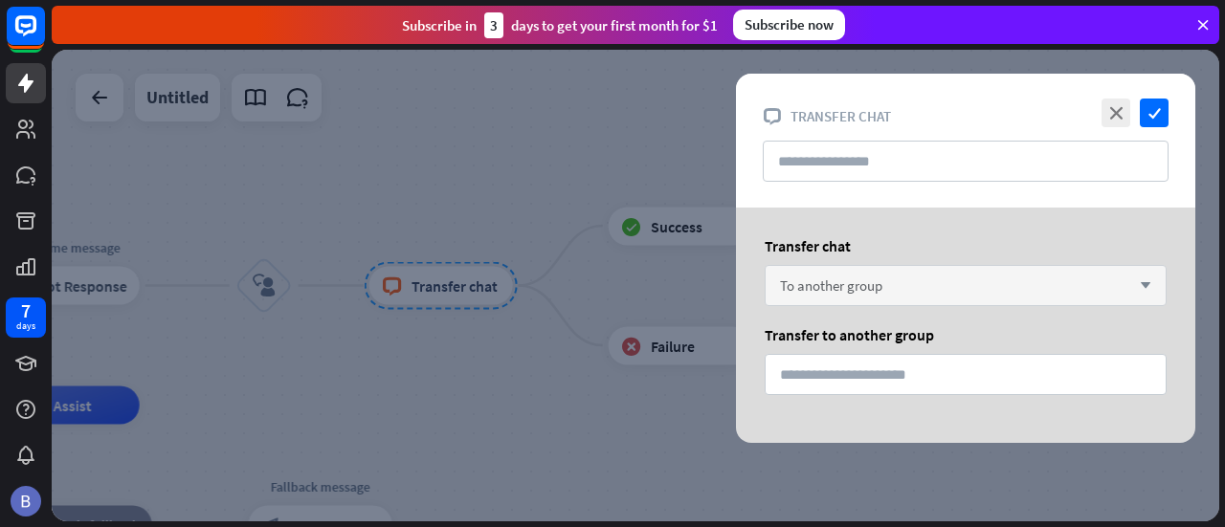
click at [848, 300] on div "To another group arrow_down" at bounding box center [966, 285] width 402 height 41
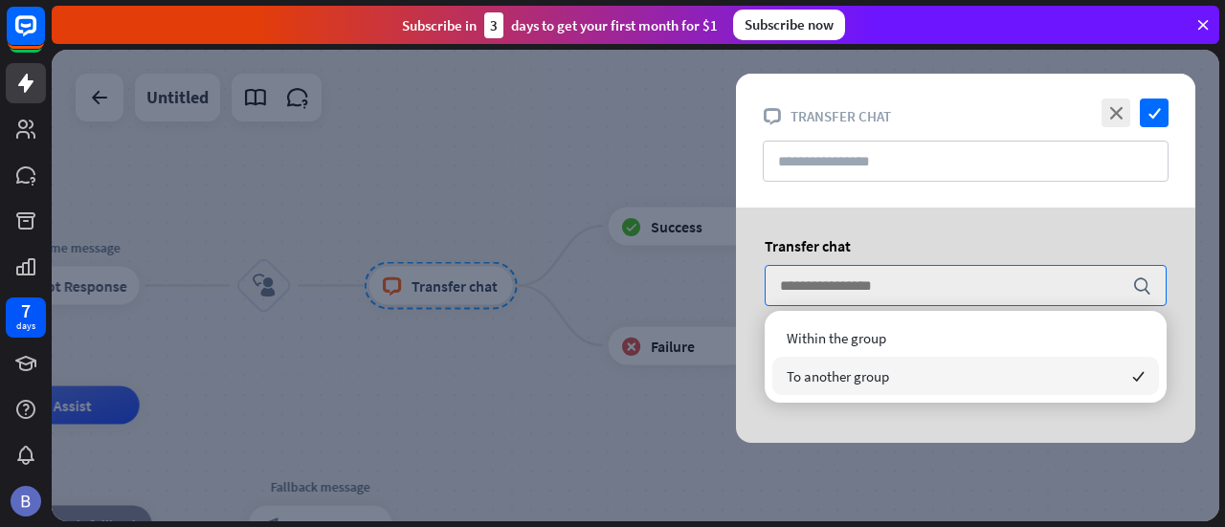
click at [880, 376] on span "To another group" at bounding box center [838, 377] width 102 height 18
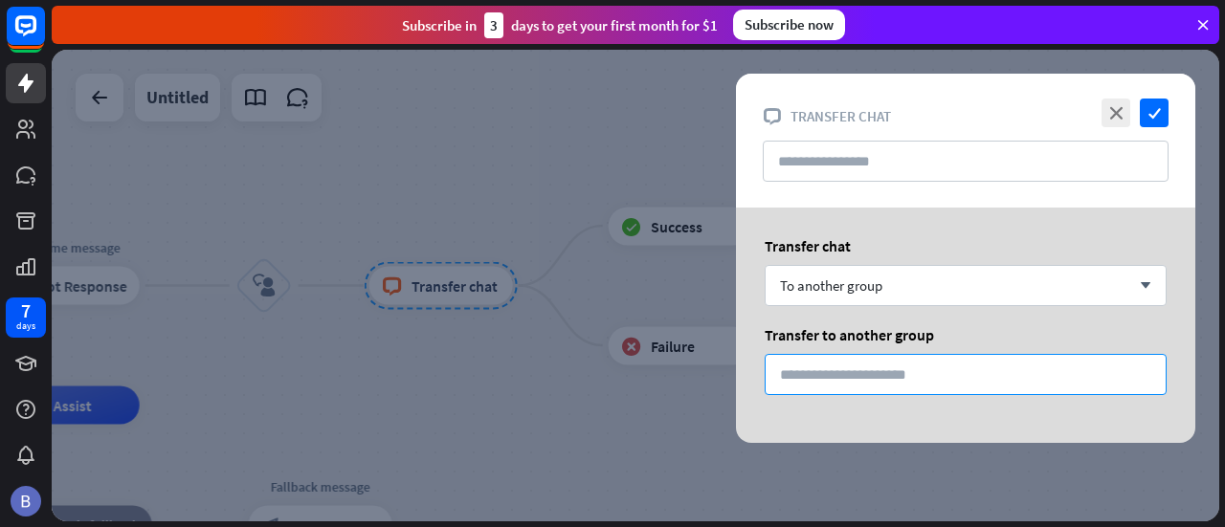
click at [856, 375] on input "*" at bounding box center [966, 374] width 402 height 41
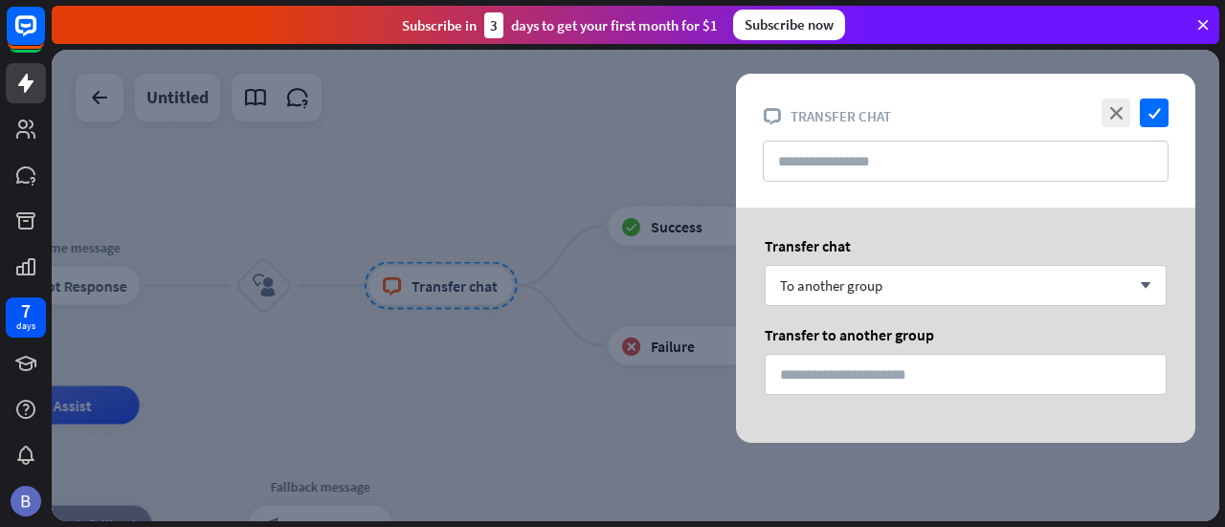
click at [232, 225] on div at bounding box center [636, 286] width 1168 height 472
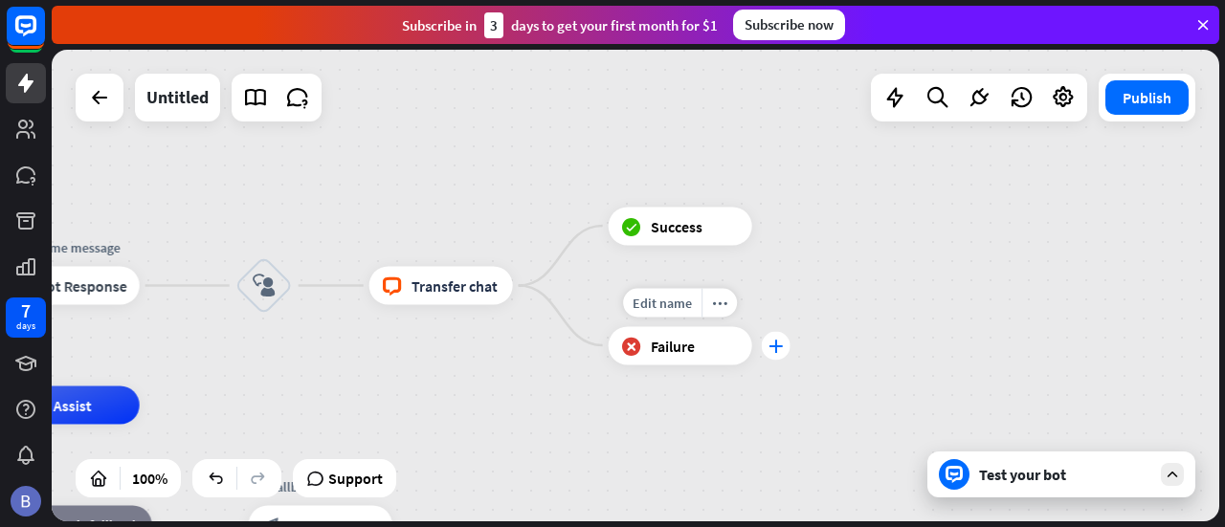
click at [776, 355] on div "plus" at bounding box center [776, 345] width 29 height 29
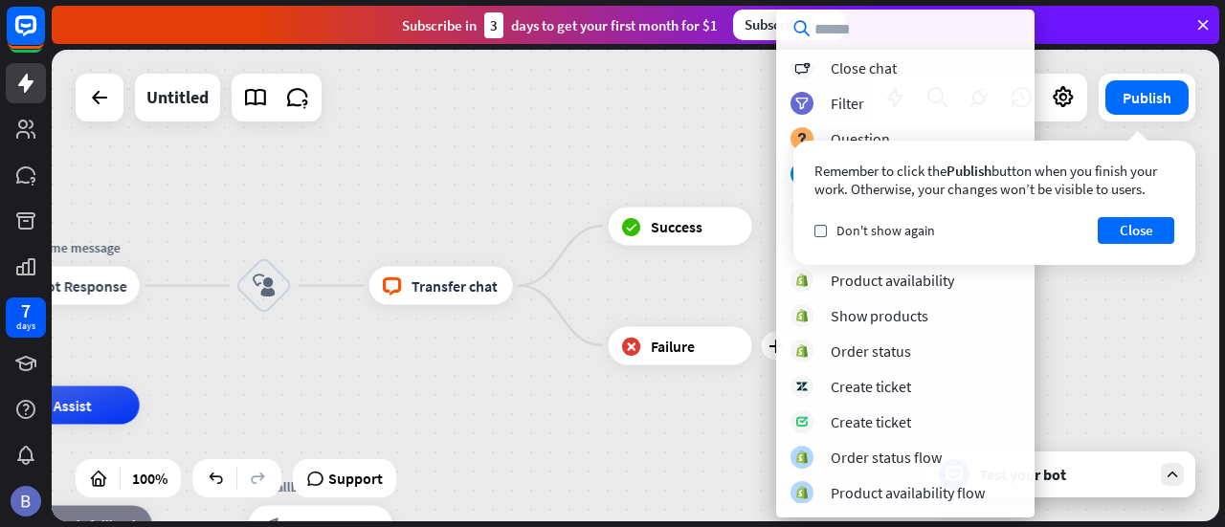
scroll to position [371, 0]
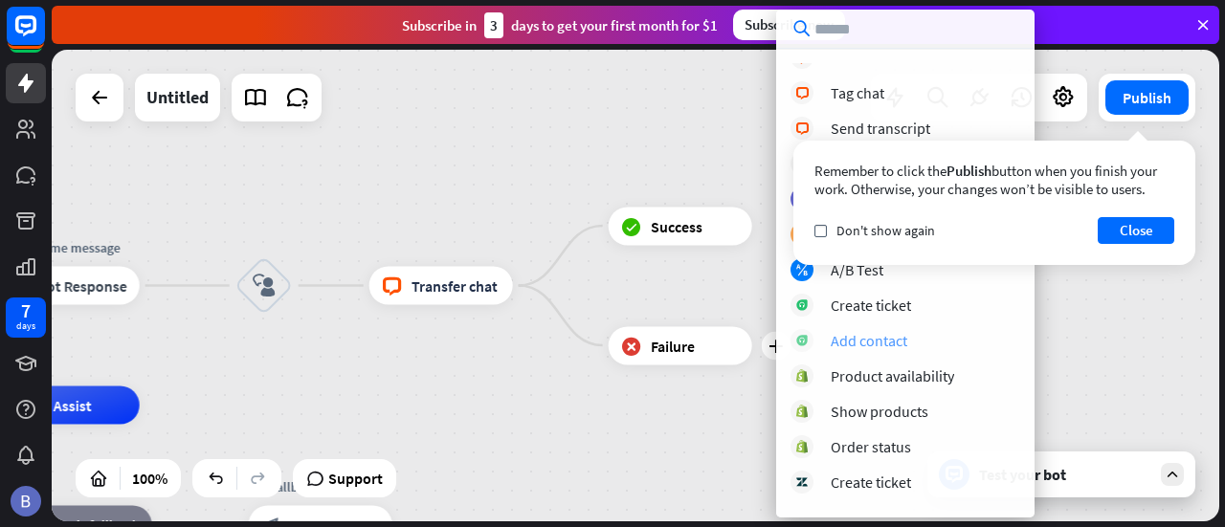
click at [863, 344] on div "Add contact" at bounding box center [869, 340] width 77 height 19
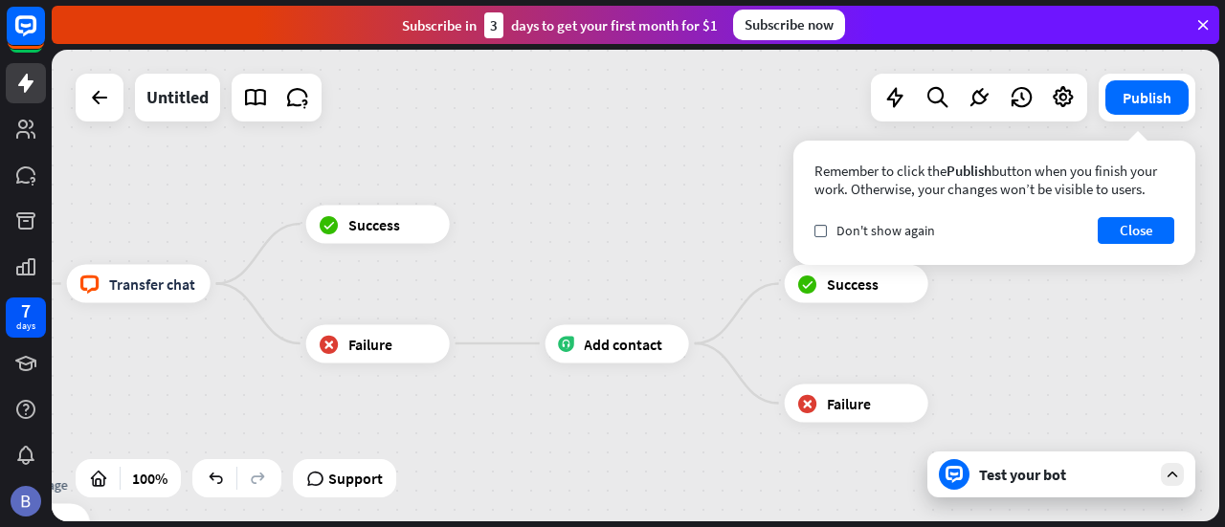
drag, startPoint x: 808, startPoint y: 407, endPoint x: 506, endPoint y: 398, distance: 301.6
click at [592, 348] on span "Add contact" at bounding box center [621, 343] width 78 height 19
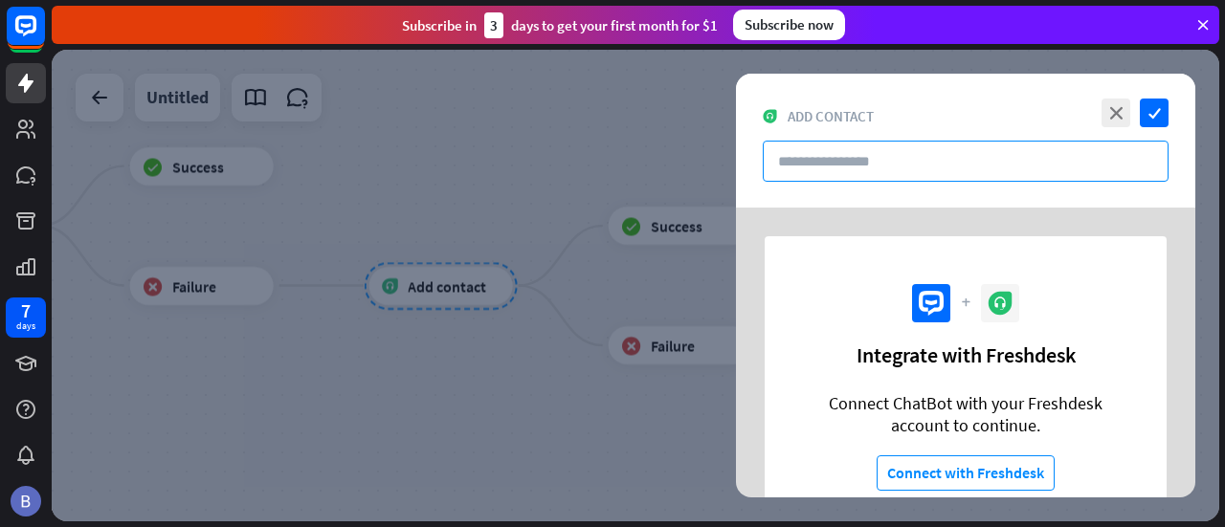
click at [855, 145] on input "text" at bounding box center [966, 161] width 406 height 41
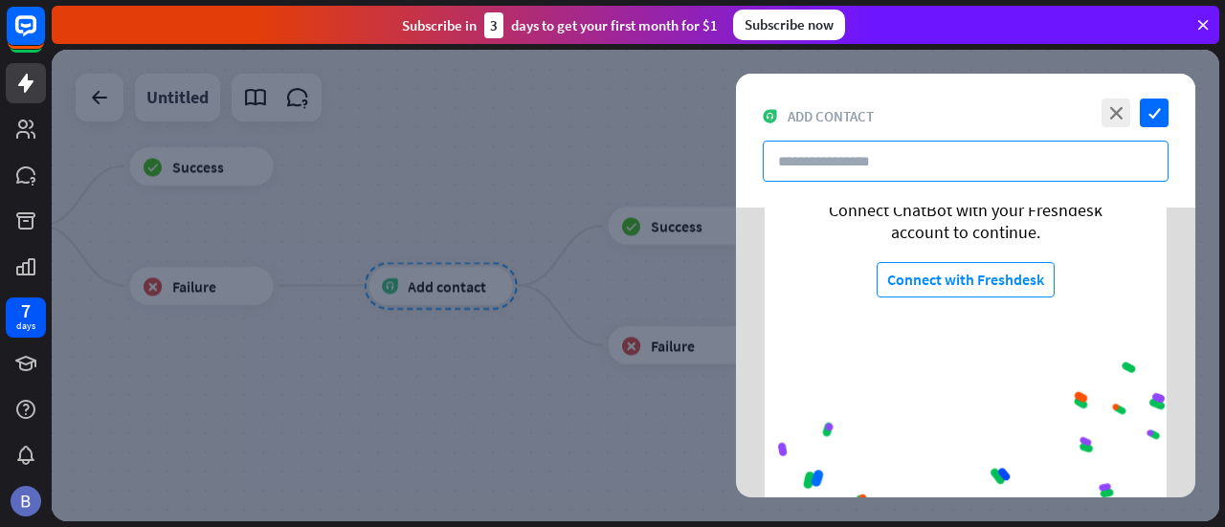
scroll to position [73, 0]
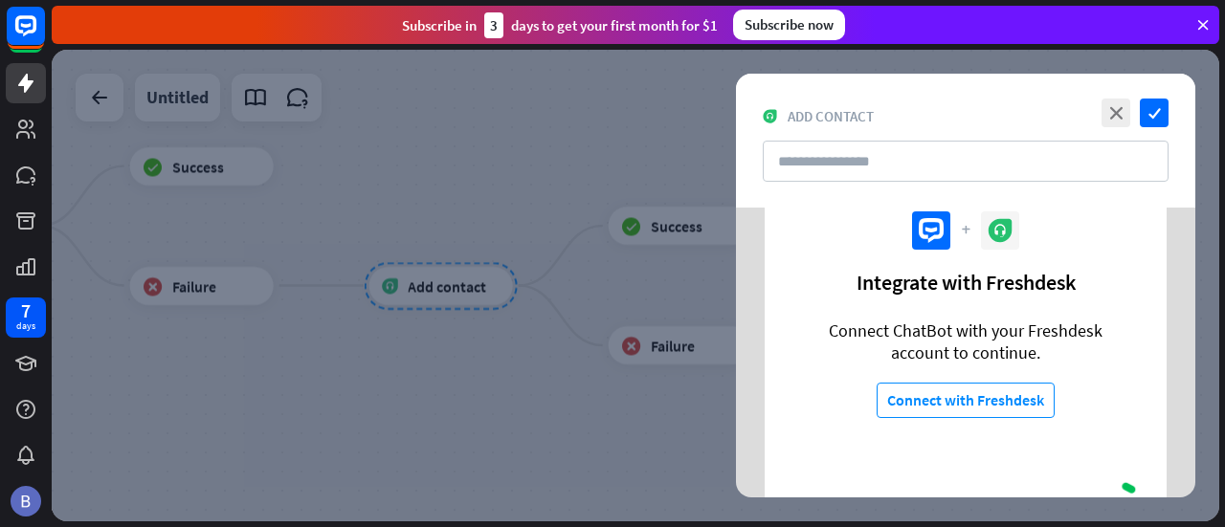
drag, startPoint x: 797, startPoint y: 336, endPoint x: 1071, endPoint y: 351, distance: 274.1
click at [1071, 351] on section "plus Integrate with Freshdesk Connect ChatBot with your Freshdesk account to co…" at bounding box center [966, 403] width 402 height 479
click at [860, 149] on input "text" at bounding box center [966, 161] width 406 height 41
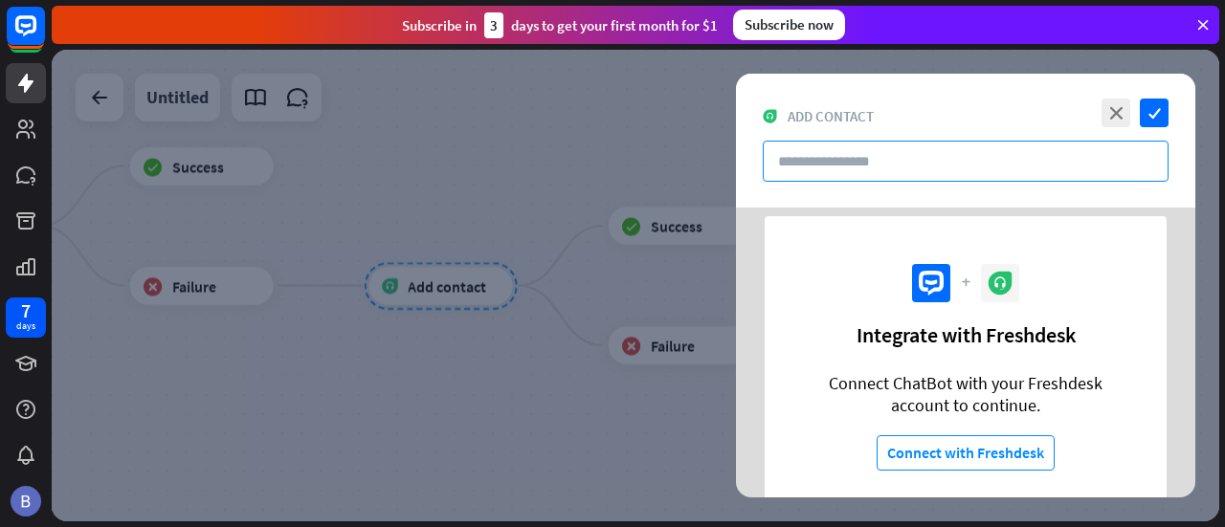
scroll to position [0, 0]
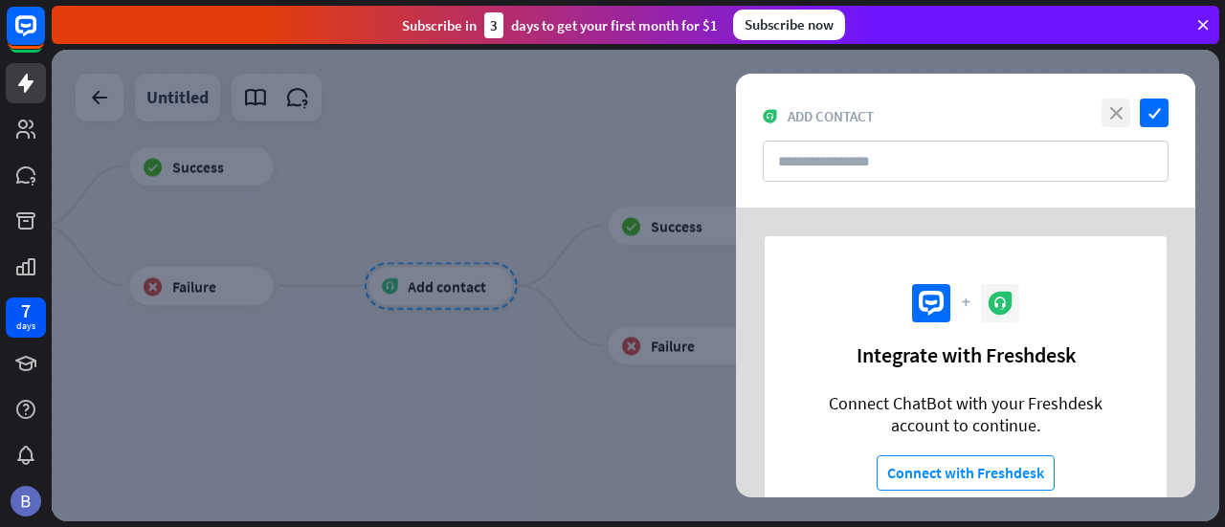
click at [1116, 117] on icon "close" at bounding box center [1116, 113] width 29 height 29
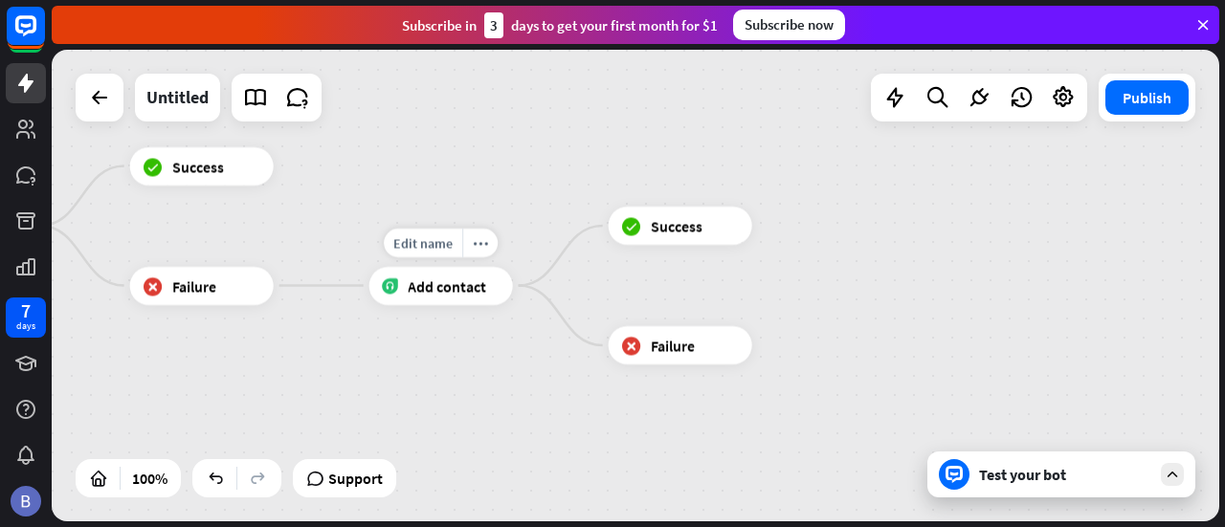
click at [440, 291] on span "Add contact" at bounding box center [447, 286] width 78 height 19
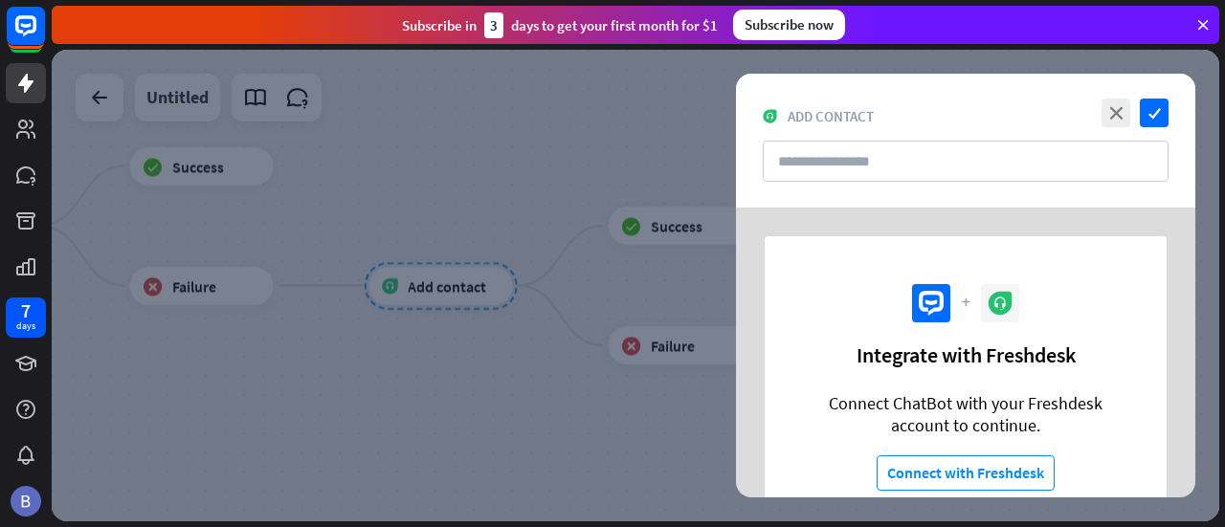
click at [535, 227] on div at bounding box center [636, 286] width 1168 height 472
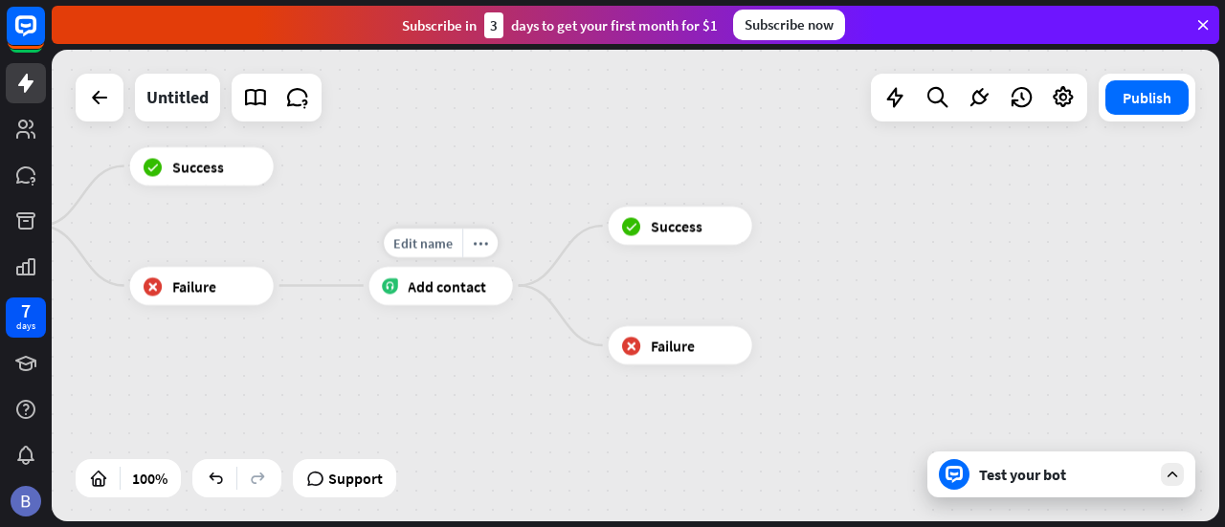
click at [457, 284] on span "Add contact" at bounding box center [447, 286] width 78 height 19
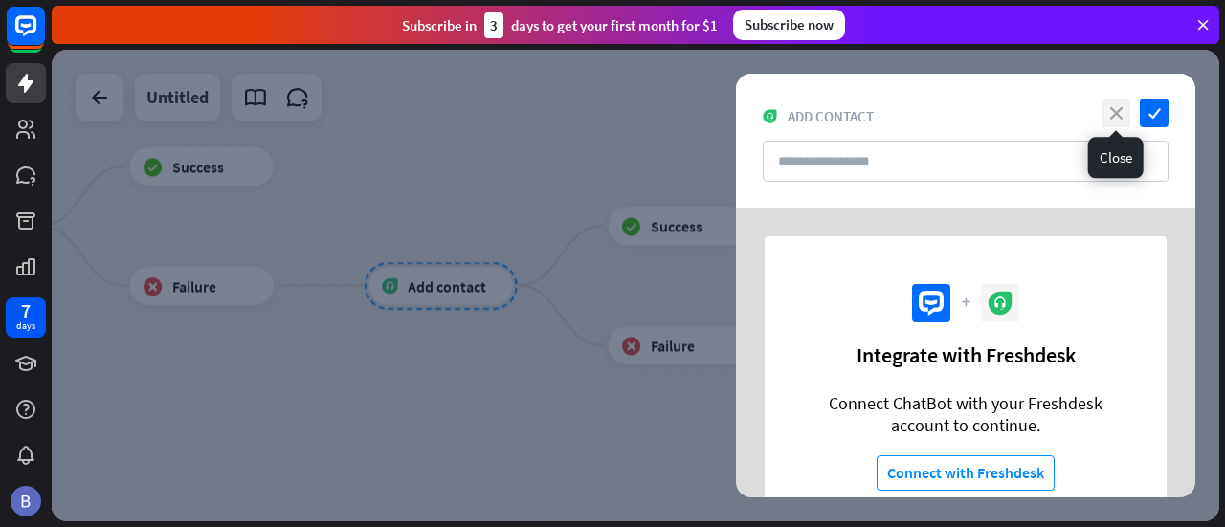
click at [1122, 110] on icon "close" at bounding box center [1116, 113] width 29 height 29
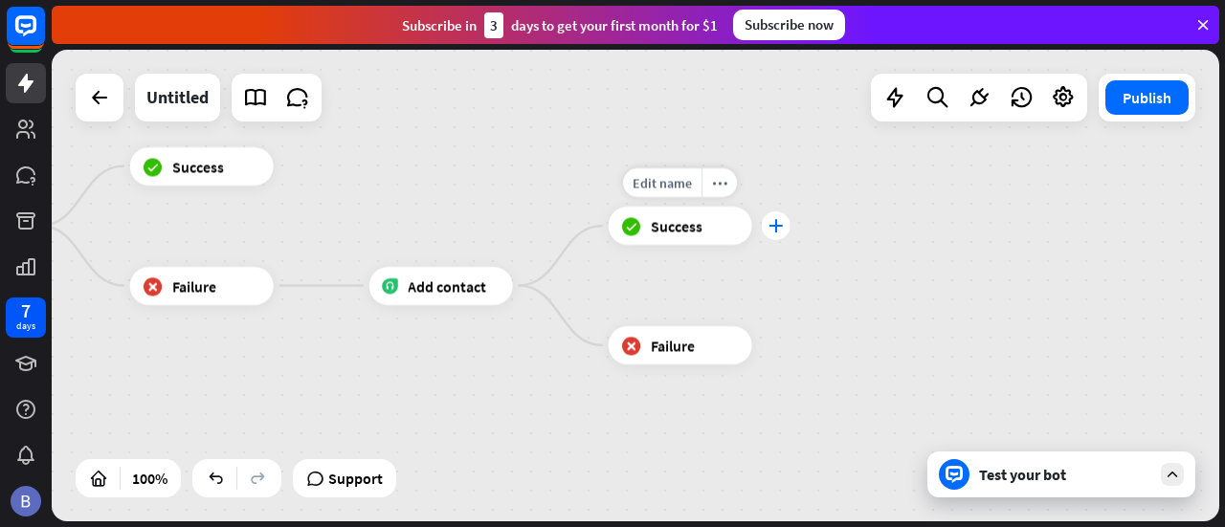
click at [780, 222] on icon "plus" at bounding box center [776, 225] width 14 height 13
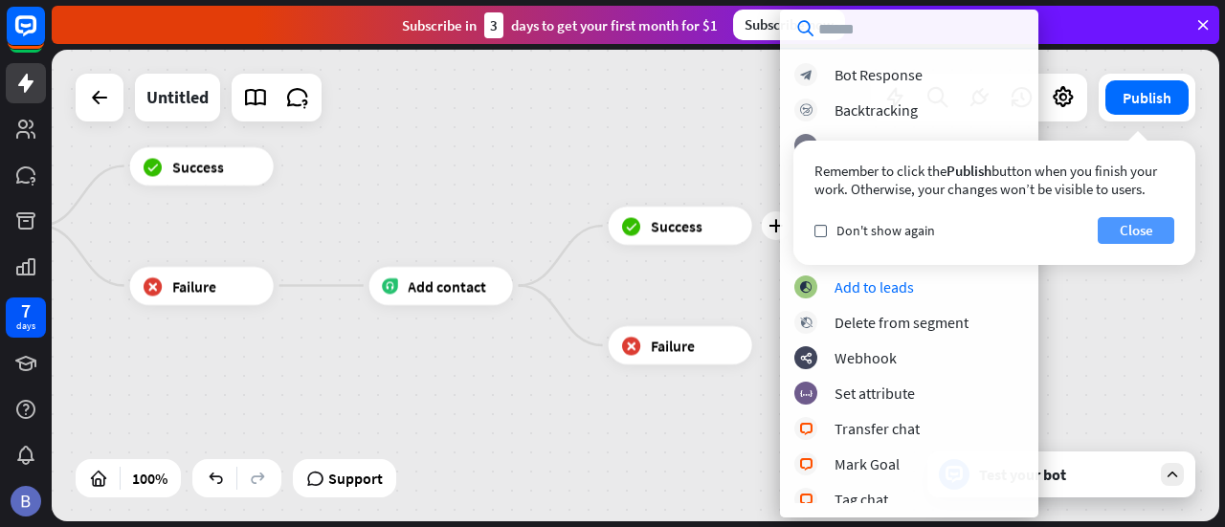
click at [1138, 229] on button "Close" at bounding box center [1136, 230] width 77 height 27
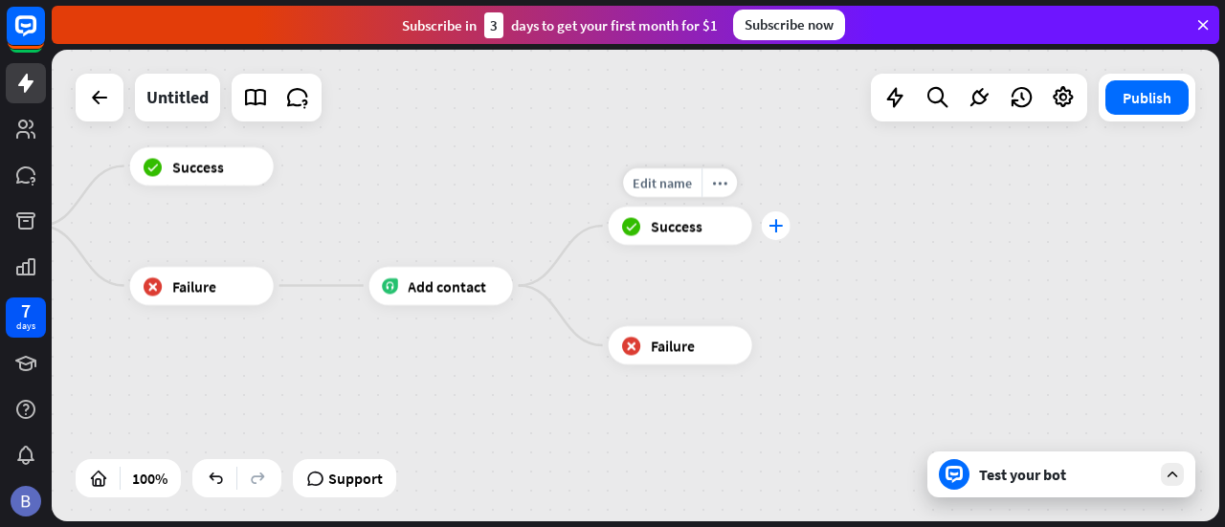
click at [771, 234] on div "plus" at bounding box center [776, 226] width 29 height 29
